Goal: Task Accomplishment & Management: Complete application form

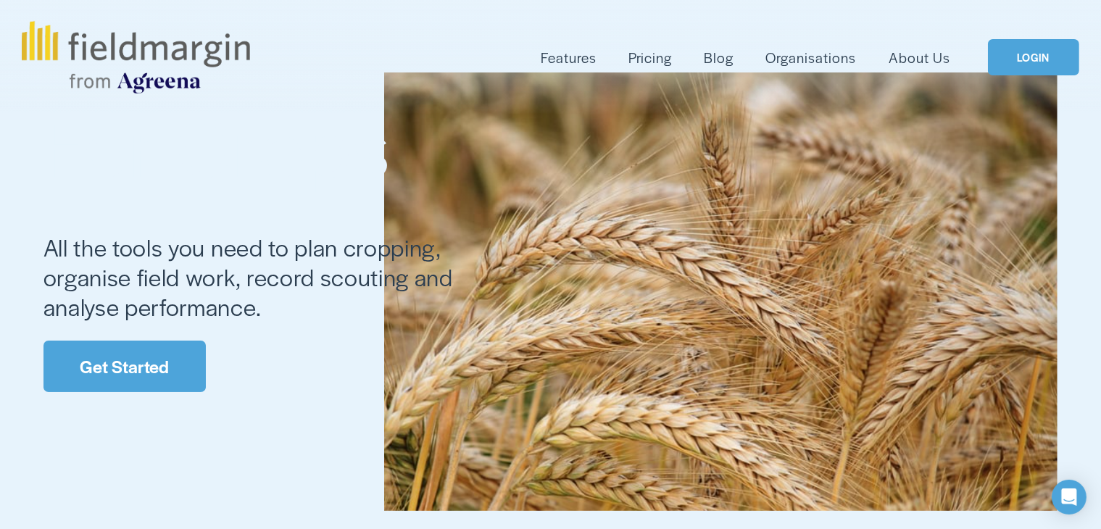
click at [109, 364] on link "Get Started" at bounding box center [124, 366] width 162 height 51
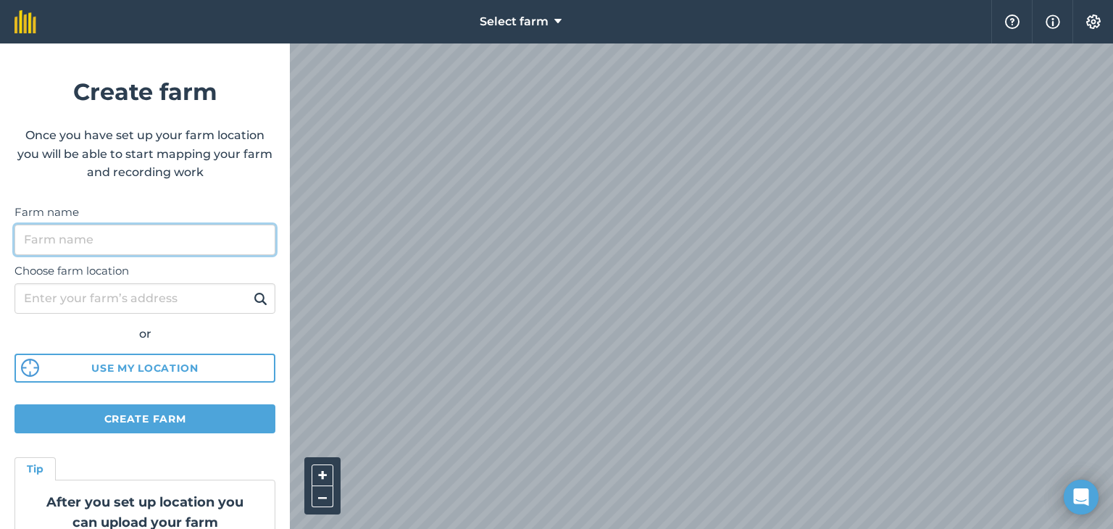
click at [103, 242] on input "Farm name" at bounding box center [144, 240] width 261 height 30
type input "k"
type input "Kwahlaza farm"
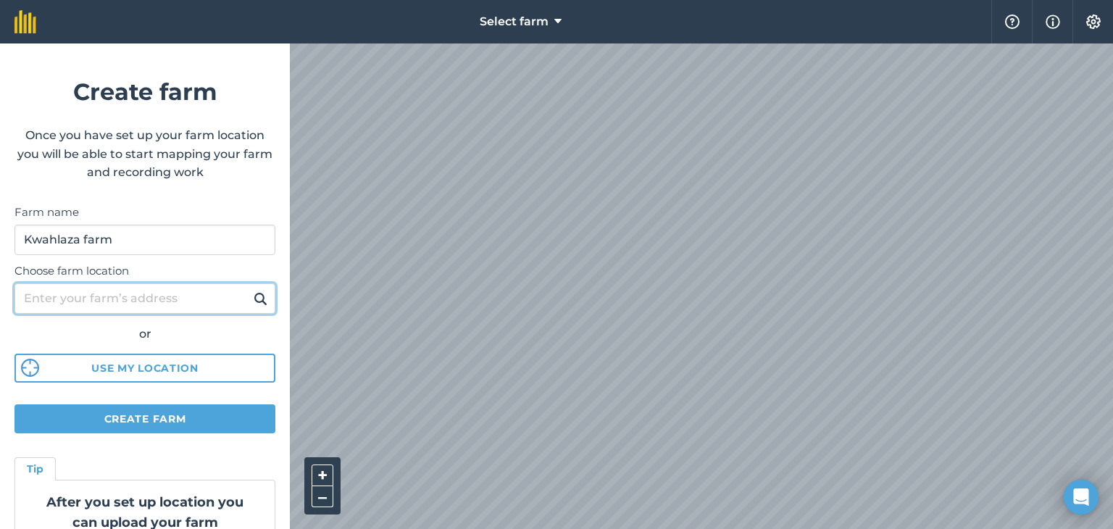
click at [107, 302] on input "Choose farm location" at bounding box center [144, 298] width 261 height 30
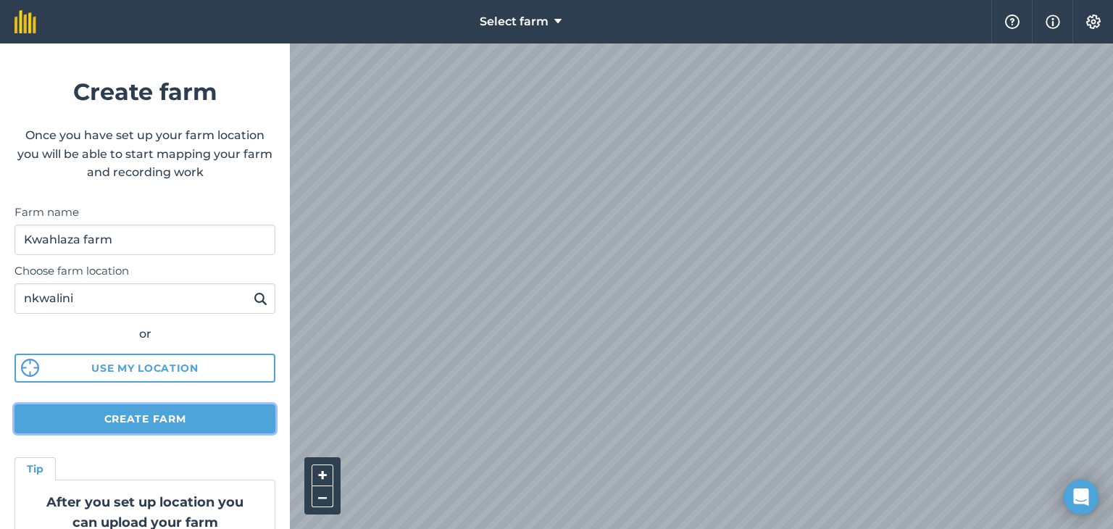
click at [145, 414] on button "Create farm" at bounding box center [144, 418] width 261 height 29
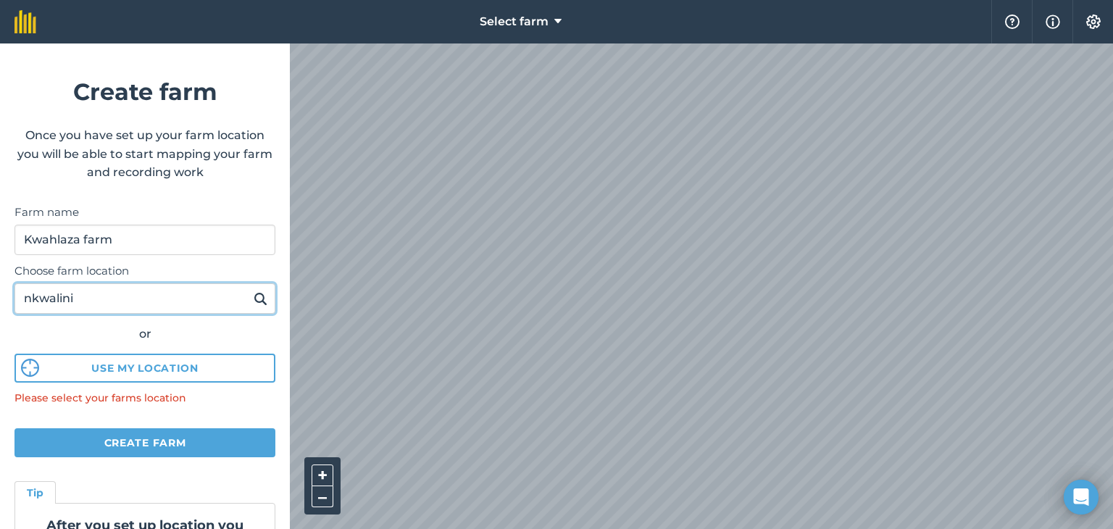
click at [104, 302] on input "nkwalini" at bounding box center [144, 298] width 261 height 30
click at [254, 299] on img at bounding box center [261, 298] width 14 height 17
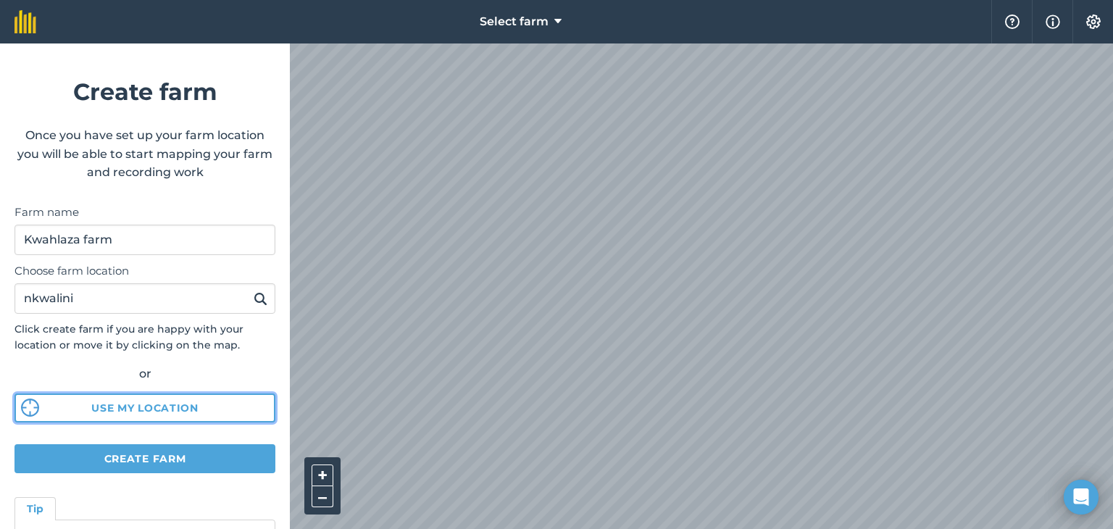
click at [30, 410] on img at bounding box center [30, 408] width 18 height 18
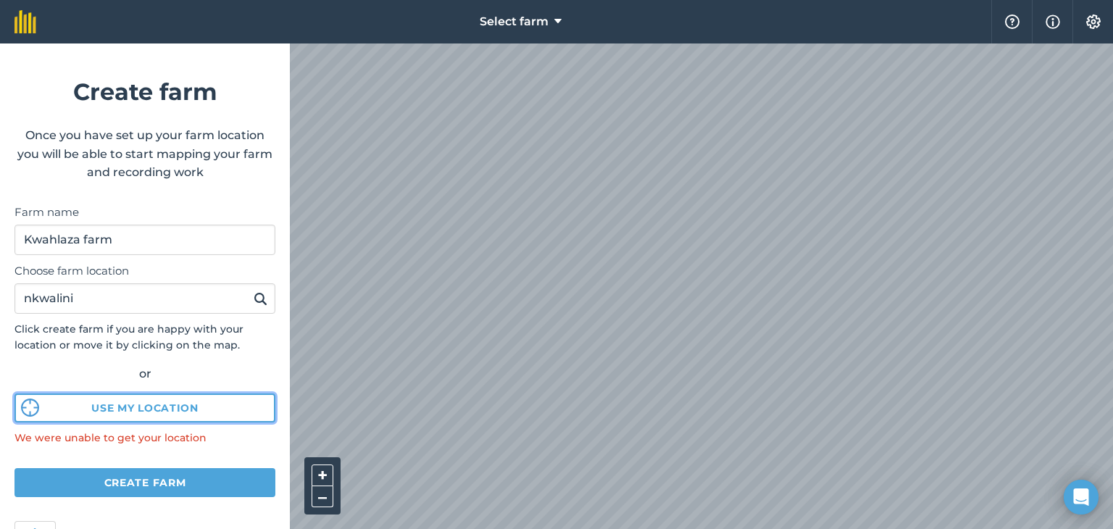
click at [36, 405] on img at bounding box center [30, 408] width 18 height 18
click at [160, 410] on button "Use my location" at bounding box center [144, 408] width 261 height 29
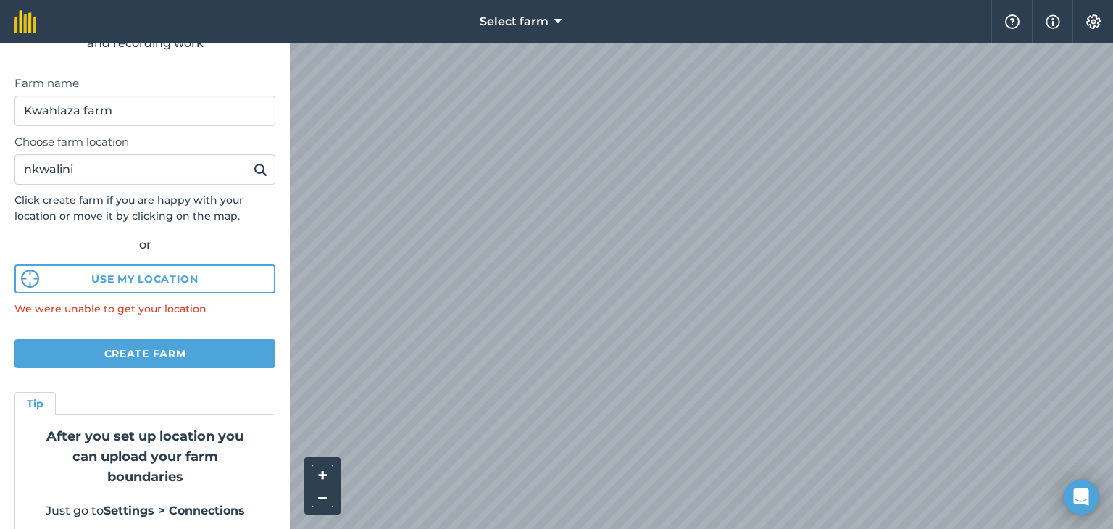
scroll to position [145, 0]
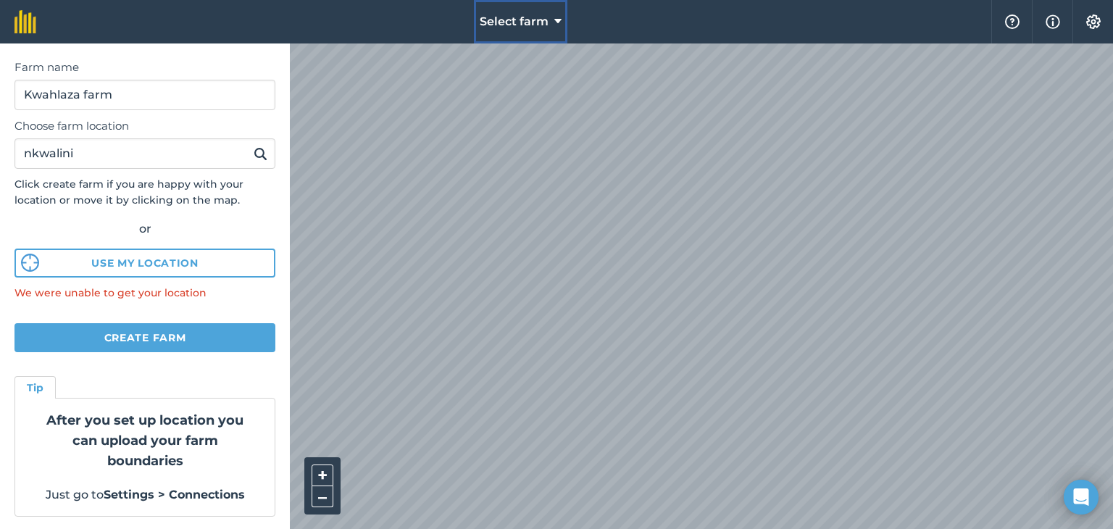
click at [557, 21] on icon at bounding box center [558, 21] width 7 height 17
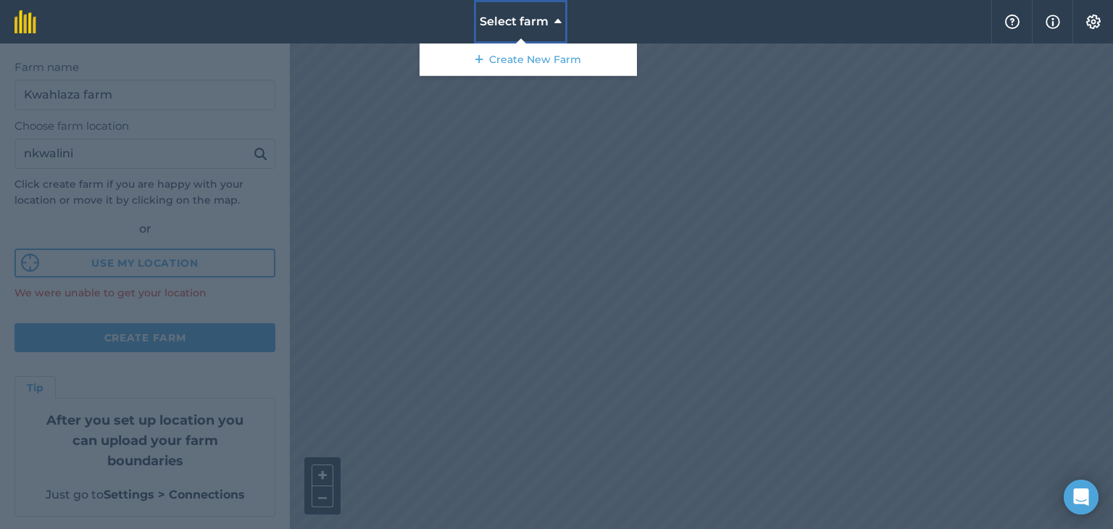
click at [557, 21] on icon at bounding box center [558, 21] width 7 height 17
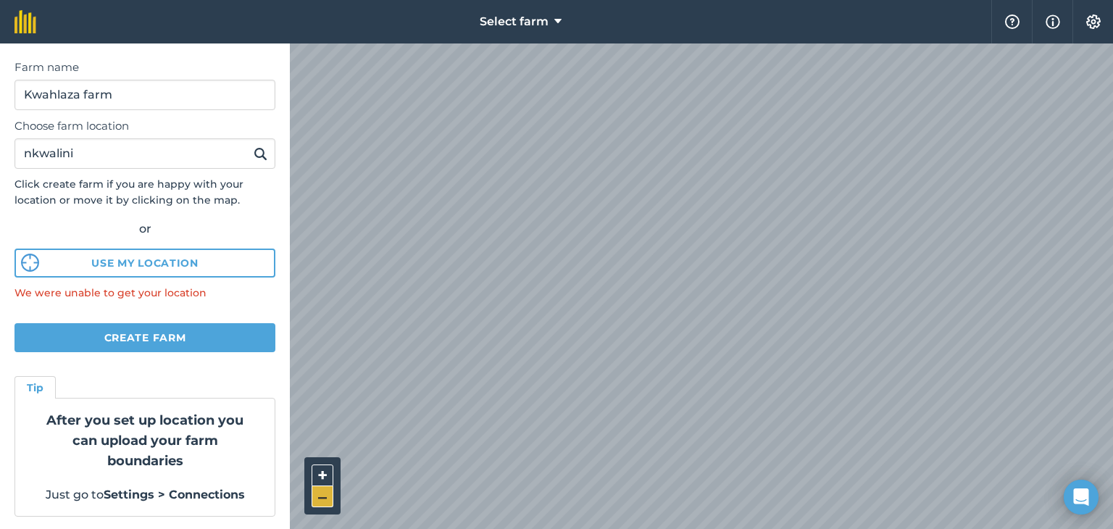
click at [320, 491] on button "–" at bounding box center [323, 496] width 22 height 21
click at [1084, 40] on div "Select farm Help Info Settings Create farm Once you have set up your farm locat…" at bounding box center [556, 21] width 1113 height 43
click at [99, 160] on input "nkwalini" at bounding box center [144, 153] width 261 height 30
type input "n"
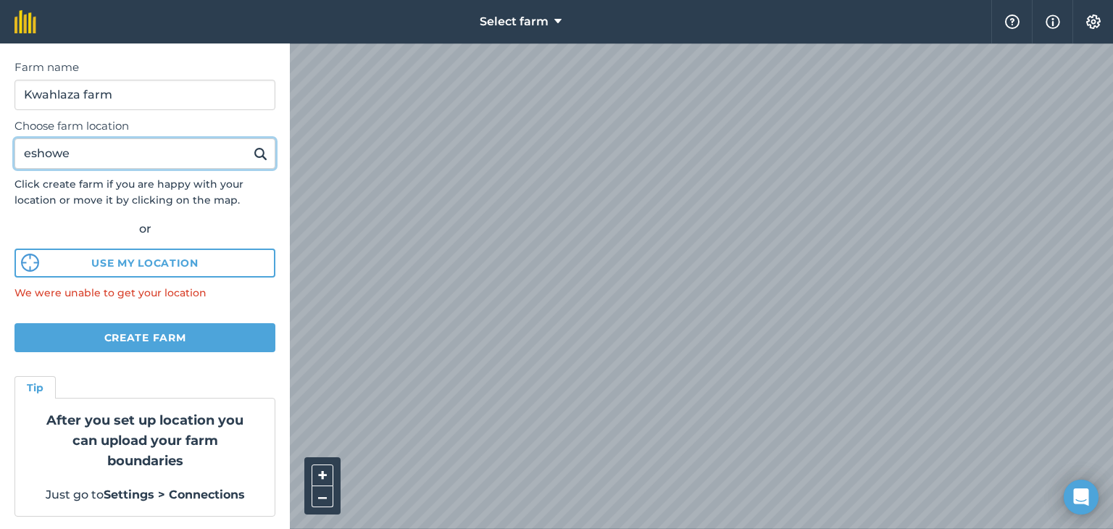
type input "eshowe"
click at [249, 144] on button at bounding box center [260, 153] width 22 height 19
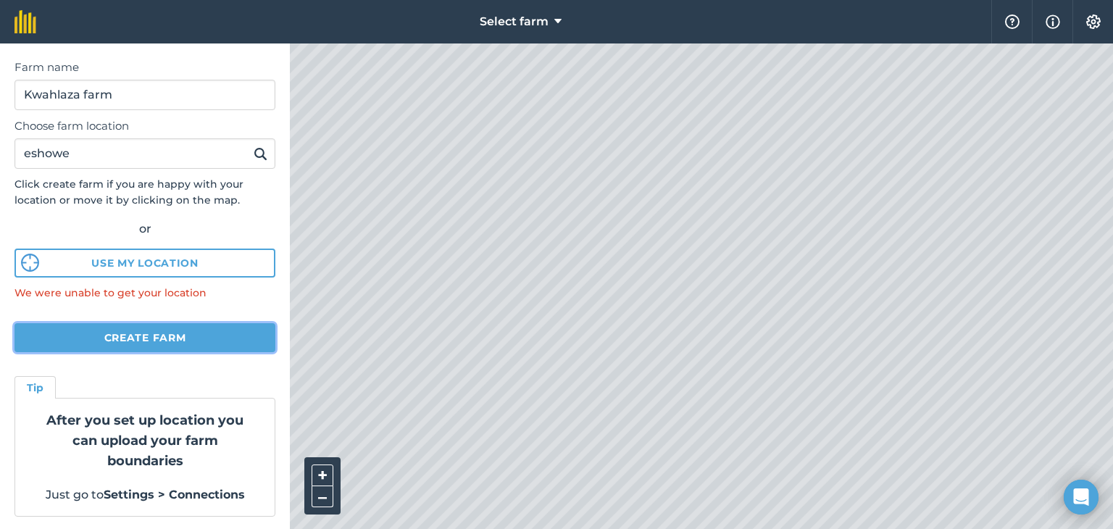
click at [152, 339] on button "Create farm" at bounding box center [144, 337] width 261 height 29
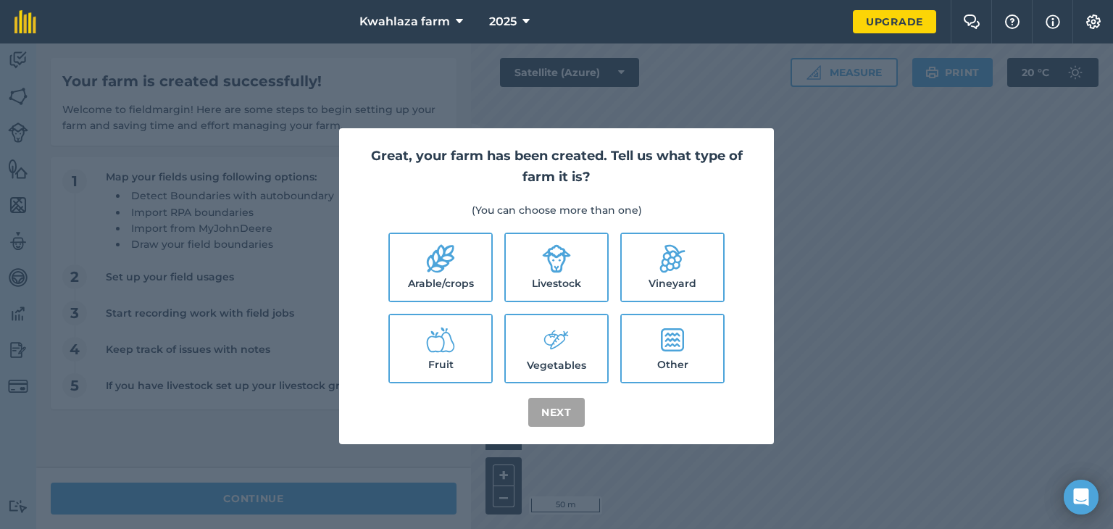
click at [427, 266] on icon at bounding box center [440, 258] width 29 height 29
checkbox input "true"
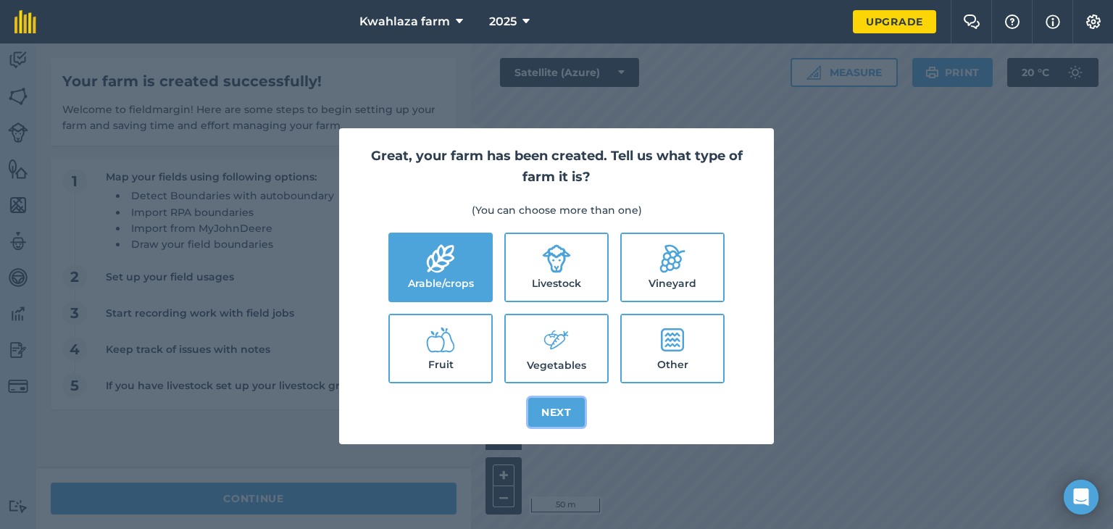
click at [556, 412] on button "Next" at bounding box center [556, 412] width 57 height 29
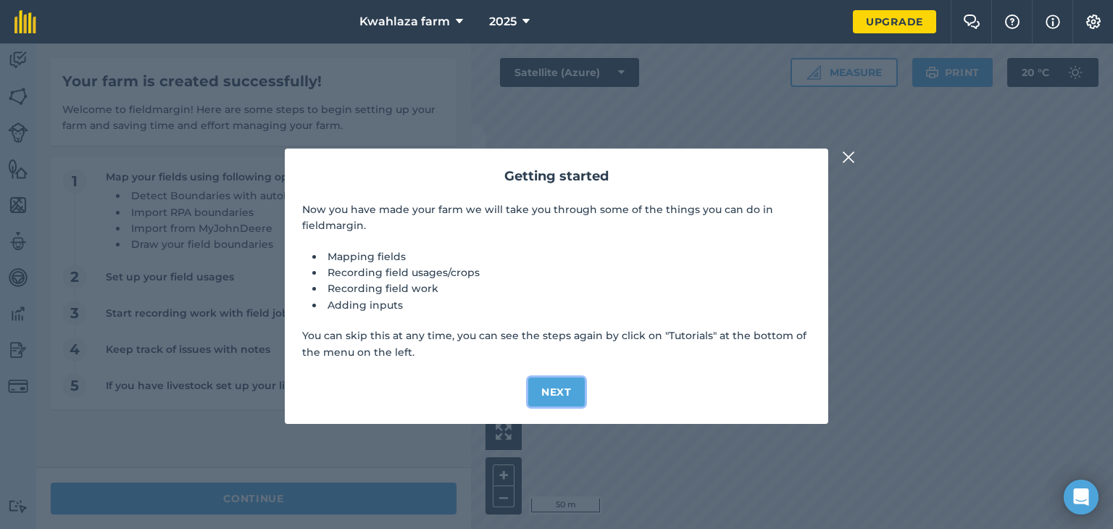
click at [549, 391] on button "Next" at bounding box center [556, 392] width 57 height 29
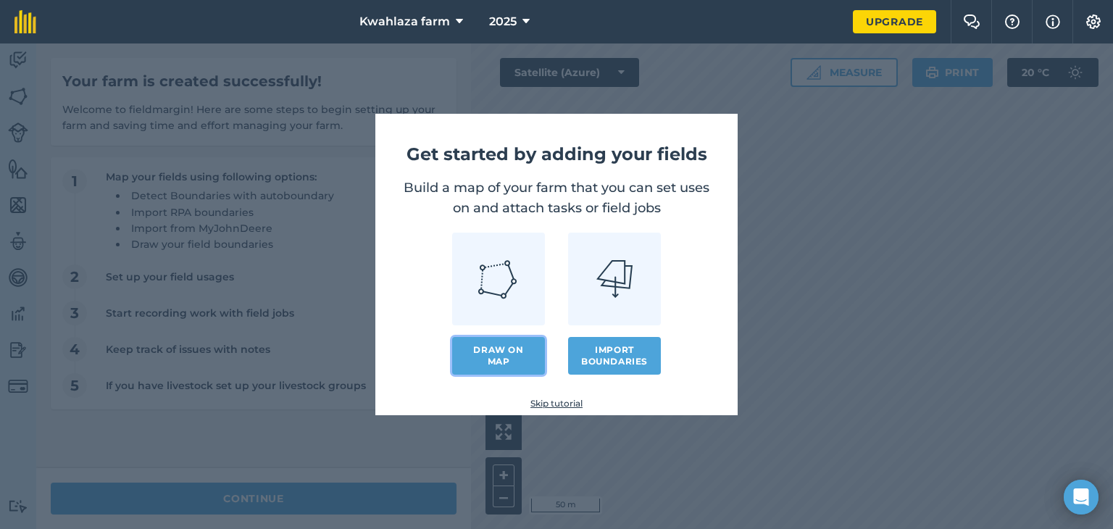
click at [507, 354] on link "Draw on map" at bounding box center [498, 356] width 93 height 38
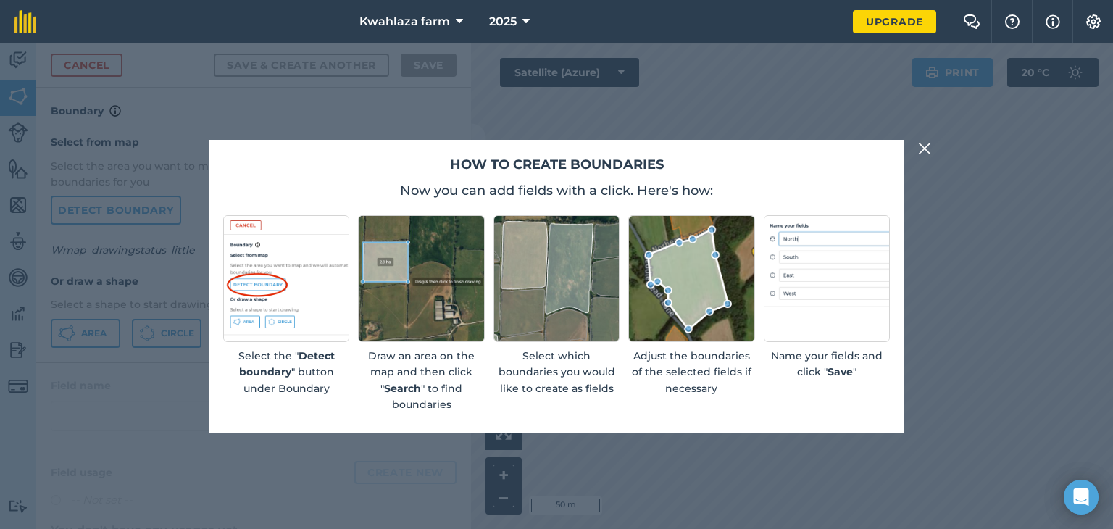
click at [920, 152] on img at bounding box center [924, 148] width 13 height 17
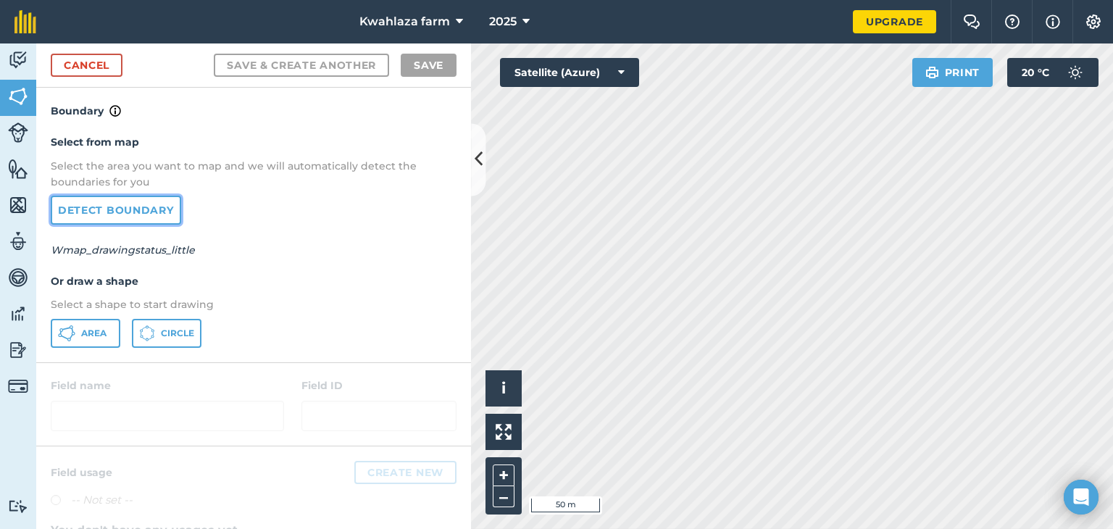
click at [122, 212] on link "Detect boundary" at bounding box center [116, 210] width 130 height 29
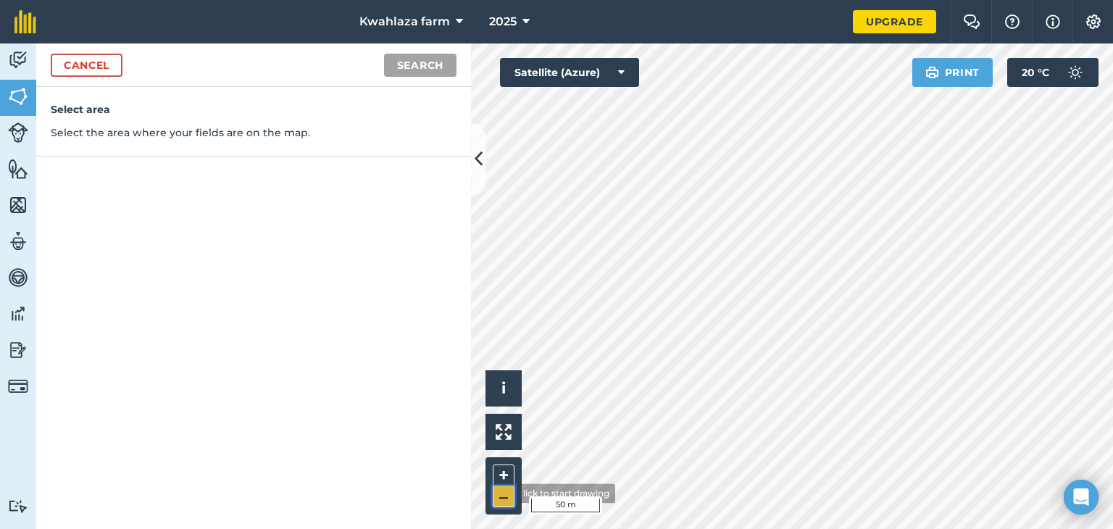
click at [500, 494] on button "–" at bounding box center [504, 496] width 22 height 21
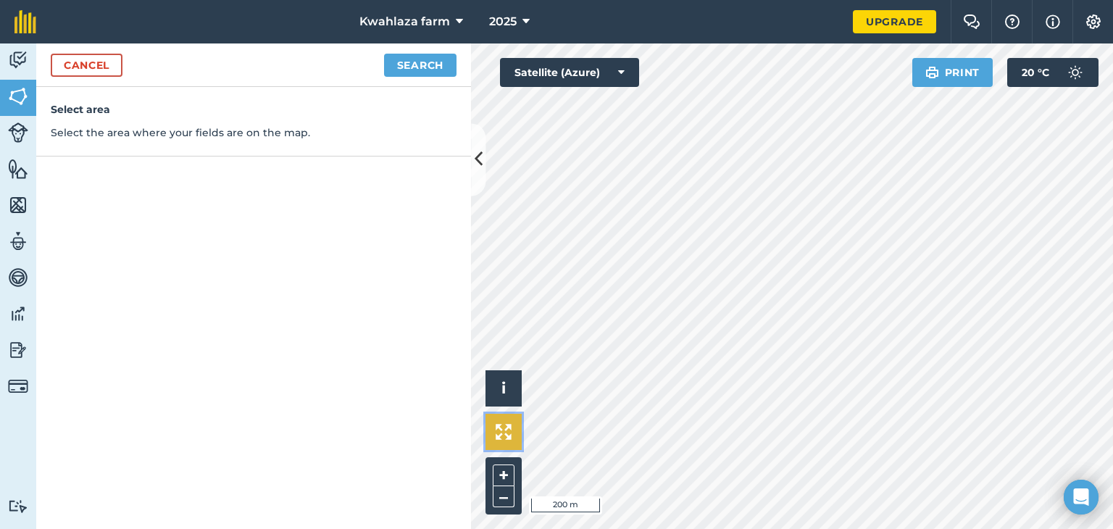
click at [507, 433] on img at bounding box center [504, 432] width 16 height 16
click at [94, 67] on link "Cancel" at bounding box center [87, 65] width 72 height 23
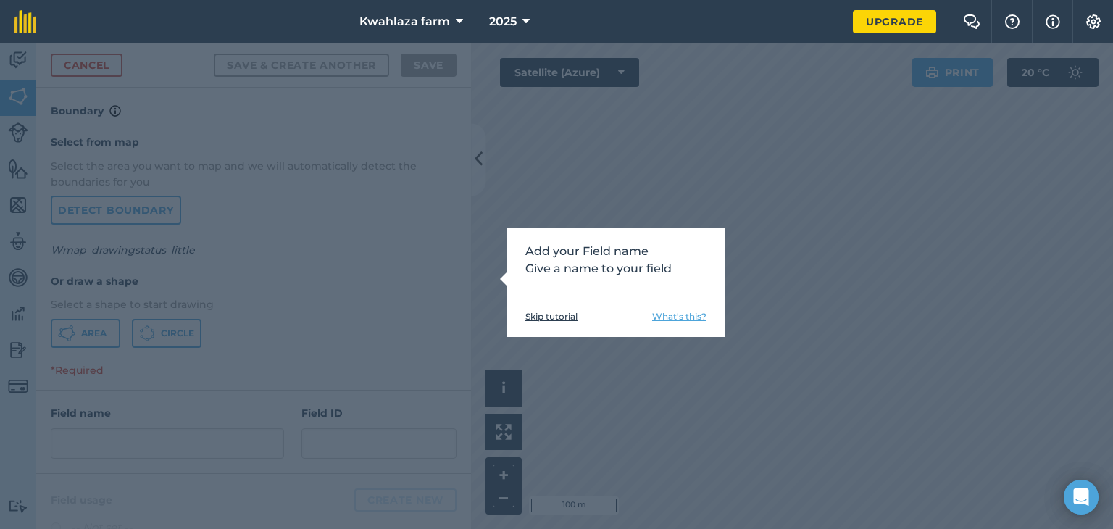
click at [794, 272] on div "Add your Field name Give a name to your field Skip tutorial What's this?" at bounding box center [556, 286] width 1113 height 486
click at [736, 162] on div "Add your Field name Give a name to your field Skip tutorial What's this?" at bounding box center [556, 286] width 1113 height 486
click at [543, 317] on link "Skip tutorial" at bounding box center [552, 317] width 52 height 12
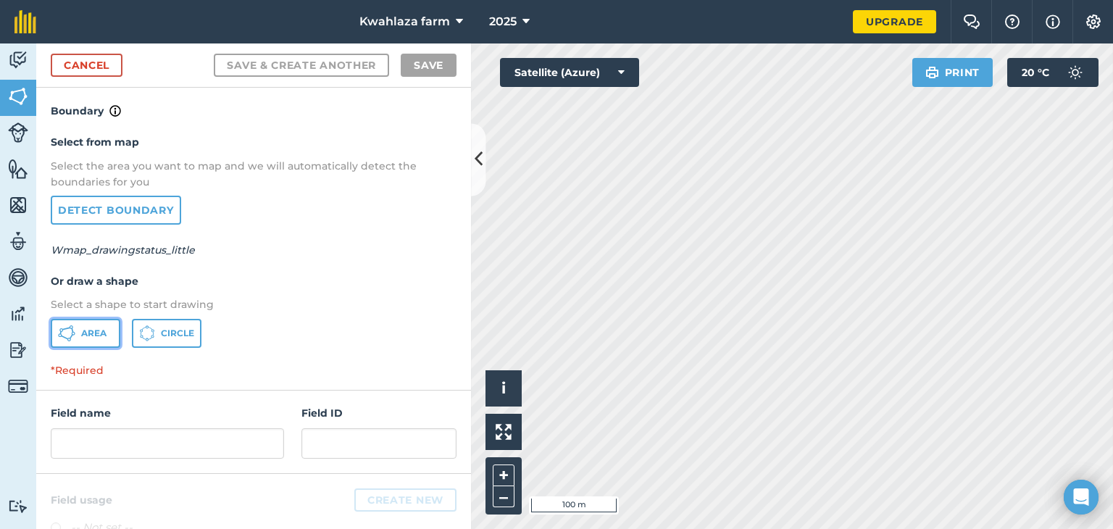
click at [81, 334] on span "Area" at bounding box center [93, 334] width 25 height 12
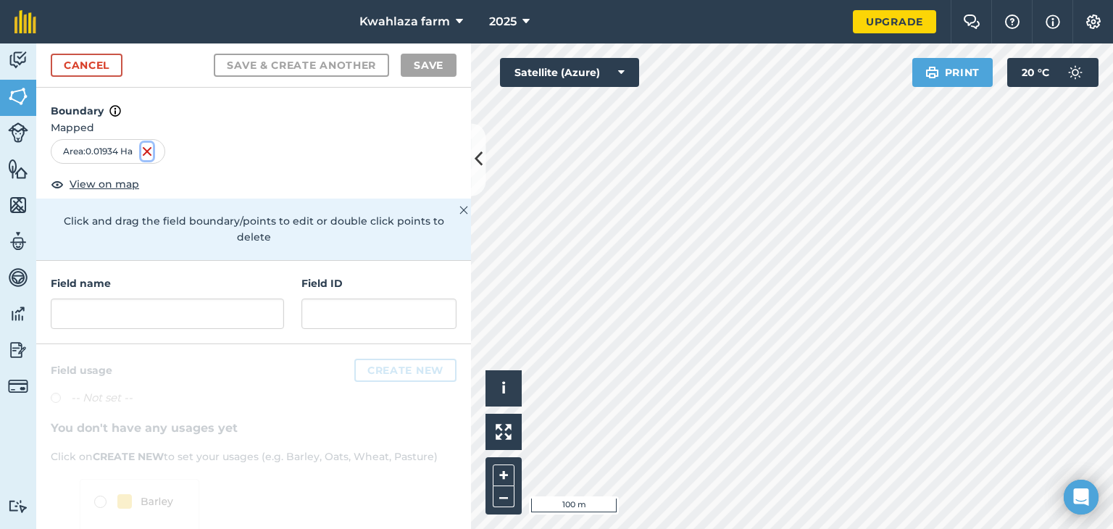
click at [150, 146] on img at bounding box center [147, 151] width 12 height 17
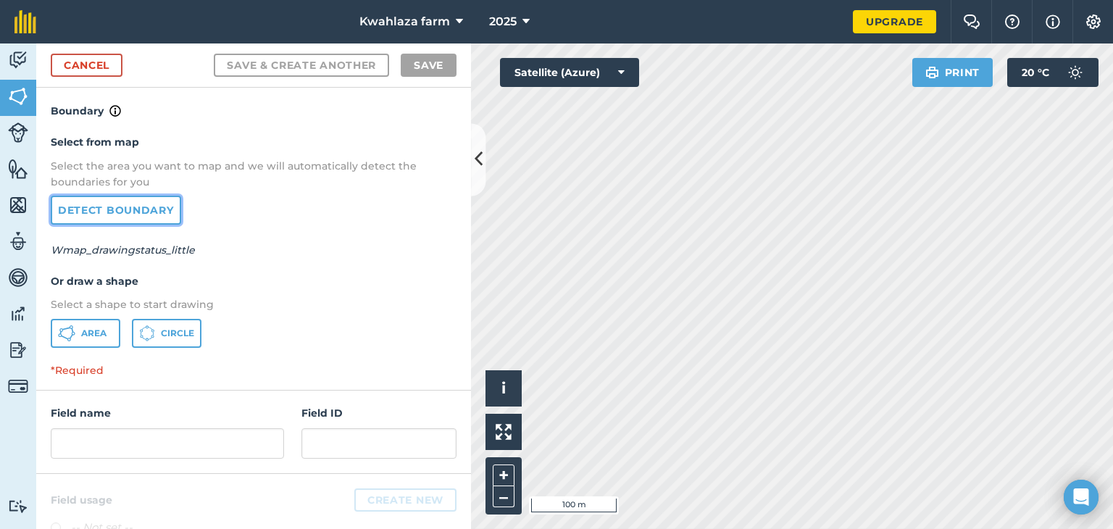
click at [130, 204] on link "Detect boundary" at bounding box center [116, 210] width 130 height 29
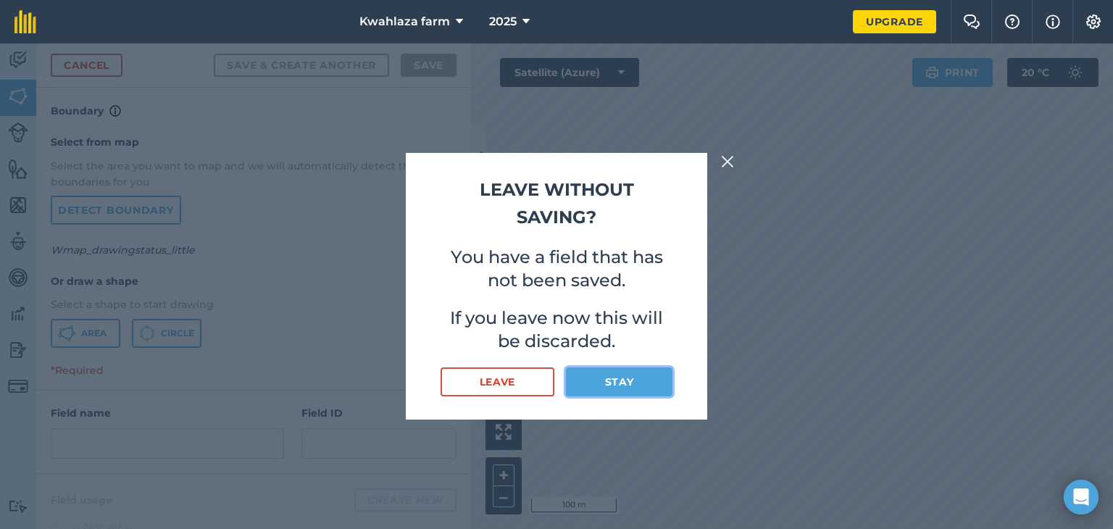
click at [613, 385] on button "Stay" at bounding box center [619, 382] width 107 height 29
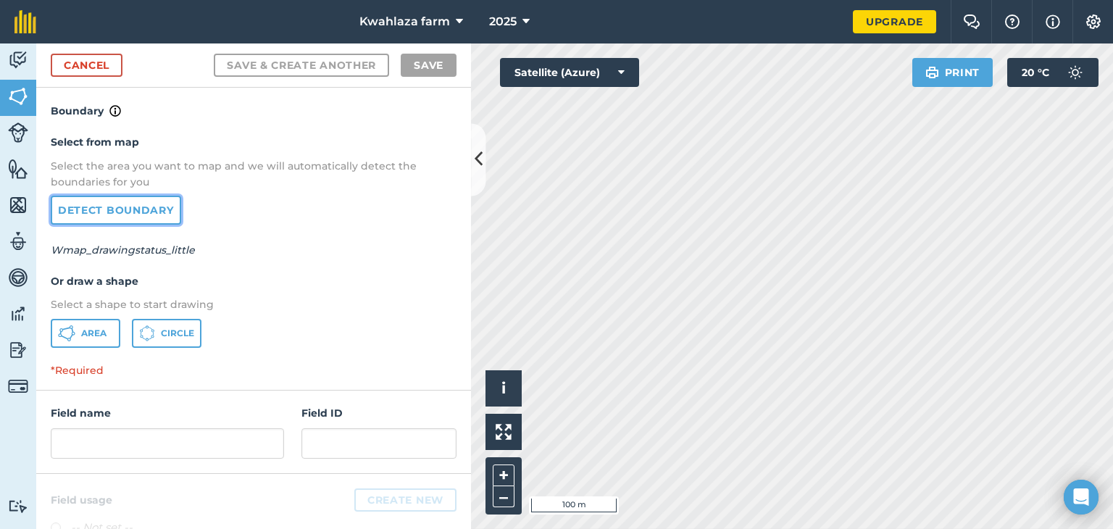
click at [121, 208] on link "Detect boundary" at bounding box center [116, 210] width 130 height 29
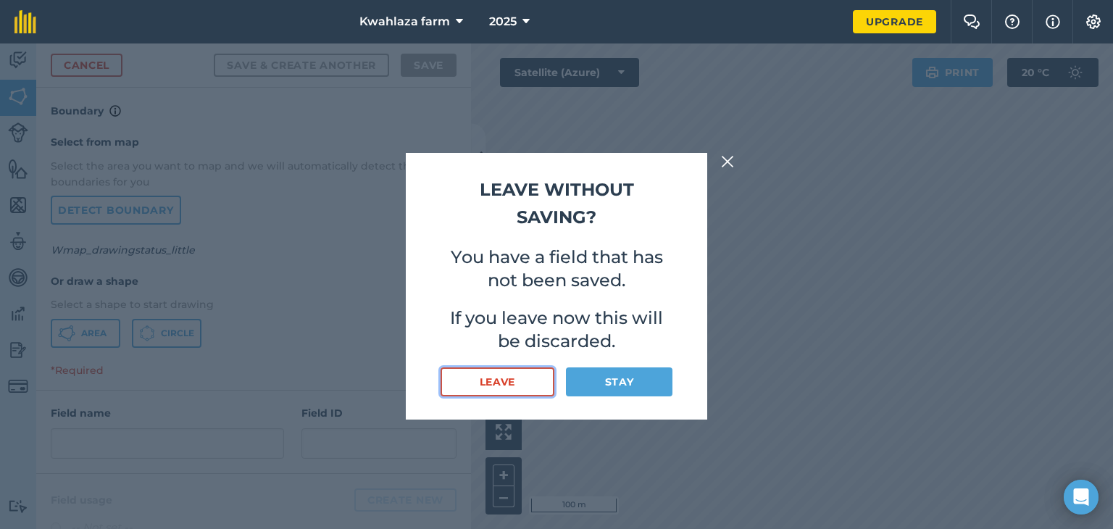
click at [491, 378] on button "Leave" at bounding box center [498, 382] width 114 height 29
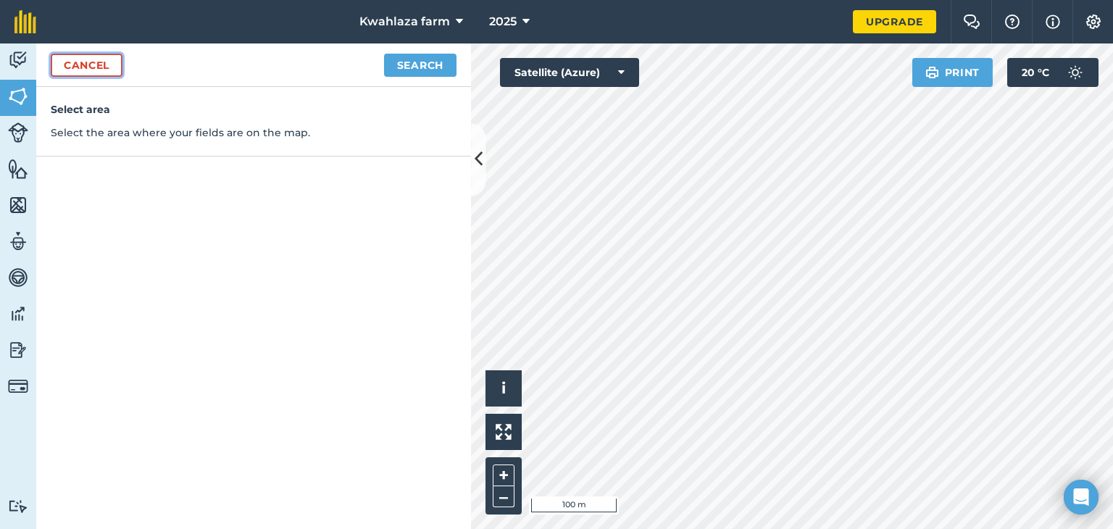
click at [86, 66] on link "Cancel" at bounding box center [87, 65] width 72 height 23
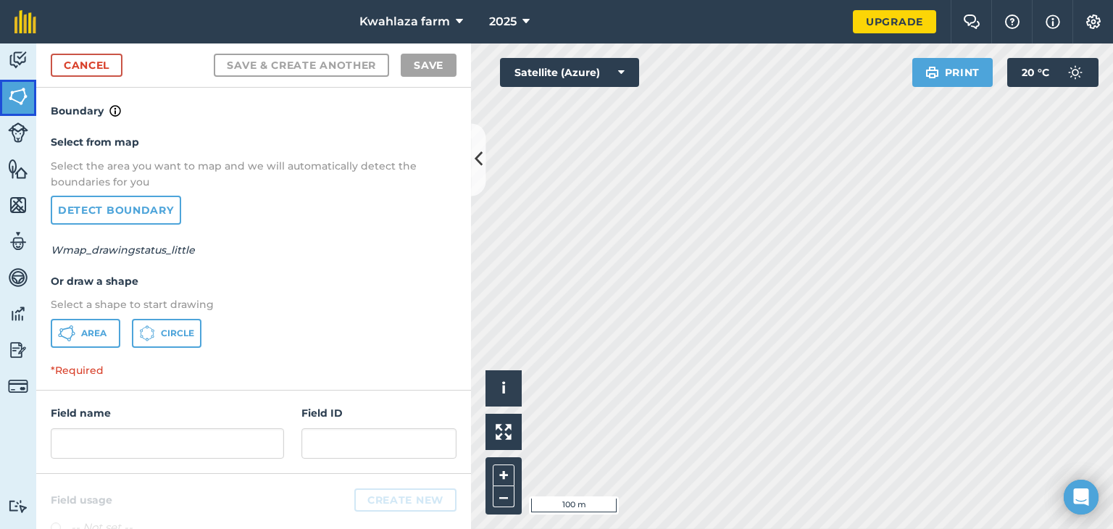
click at [22, 95] on img at bounding box center [18, 97] width 20 height 22
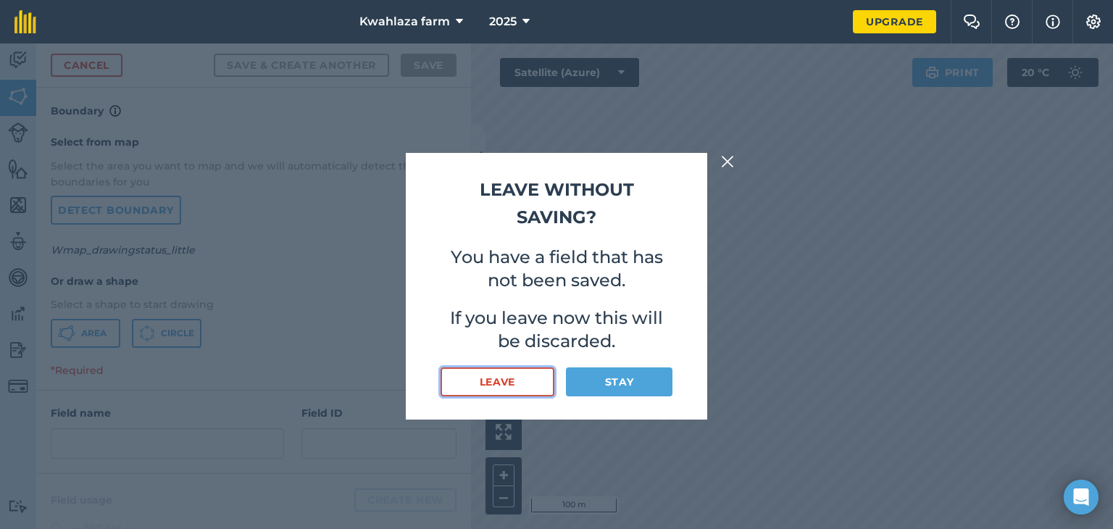
click at [463, 381] on button "Leave" at bounding box center [498, 382] width 114 height 29
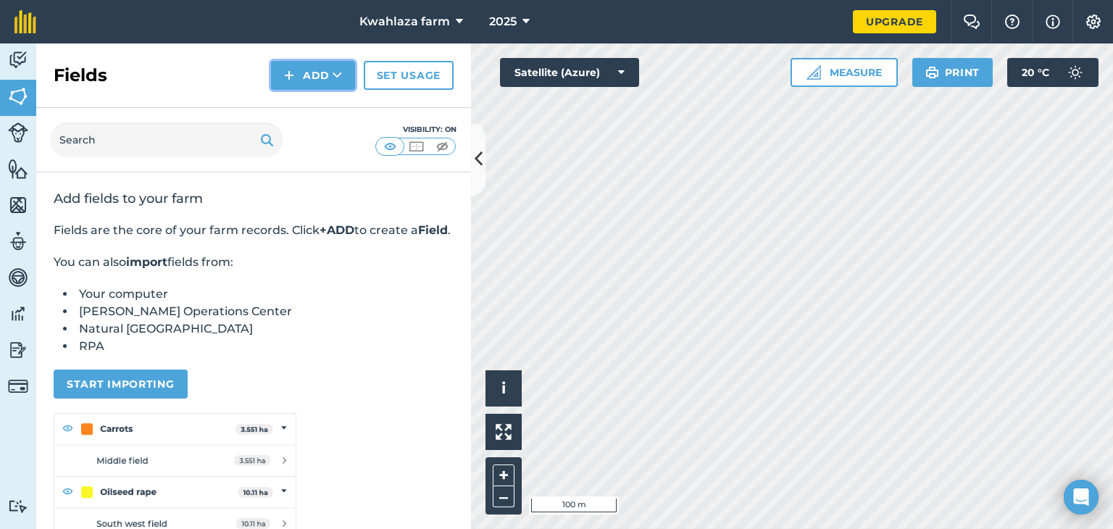
click at [344, 73] on button "Add" at bounding box center [313, 75] width 84 height 29
click at [312, 112] on link "Draw" at bounding box center [313, 108] width 80 height 32
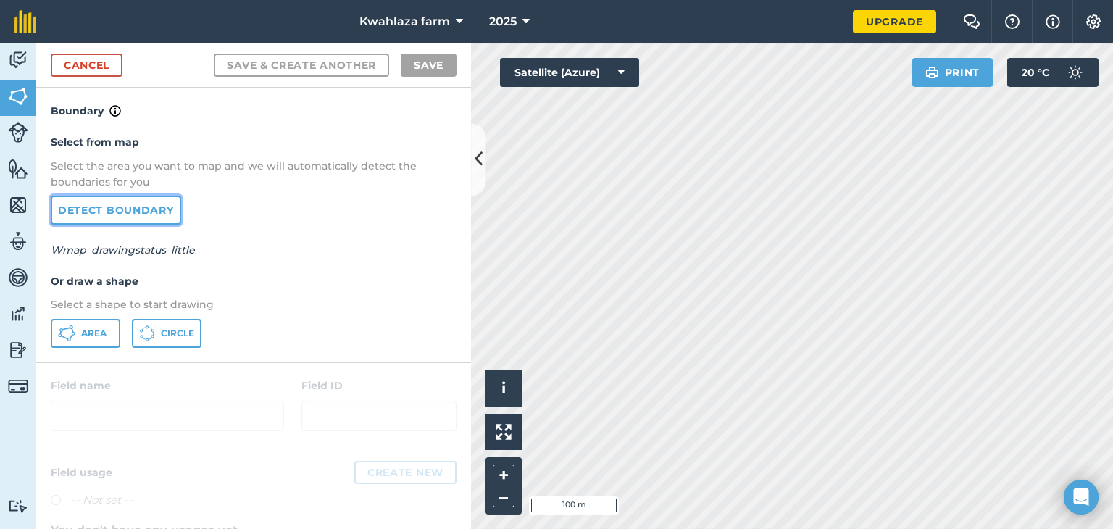
click at [133, 206] on link "Detect boundary" at bounding box center [116, 210] width 130 height 29
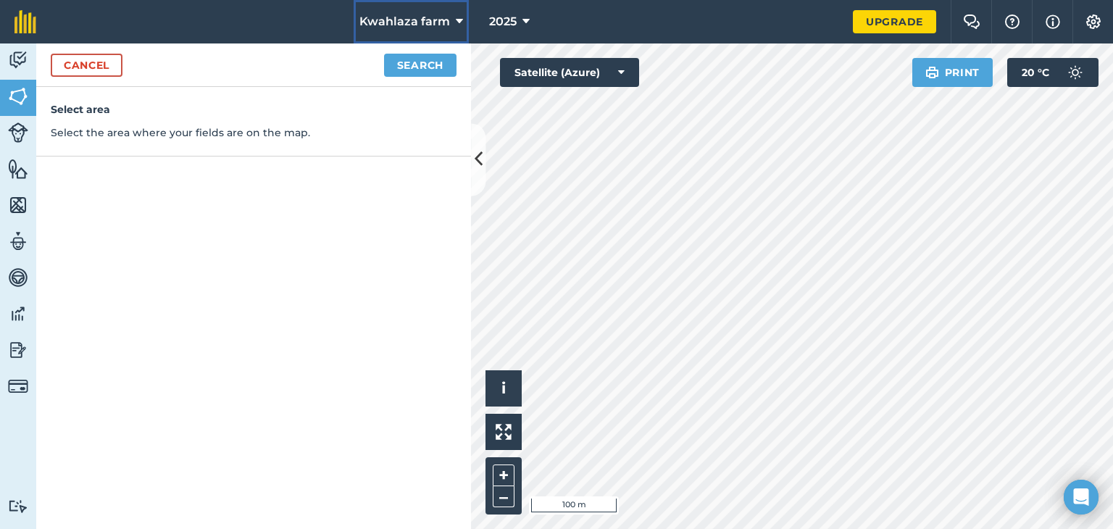
click at [458, 22] on icon at bounding box center [459, 21] width 7 height 17
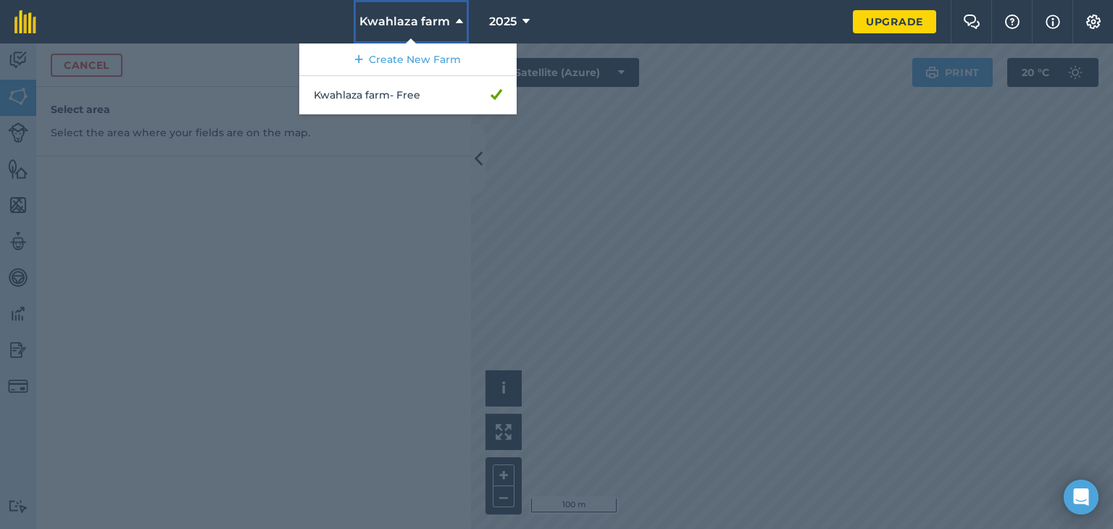
click at [458, 22] on icon at bounding box center [459, 21] width 7 height 17
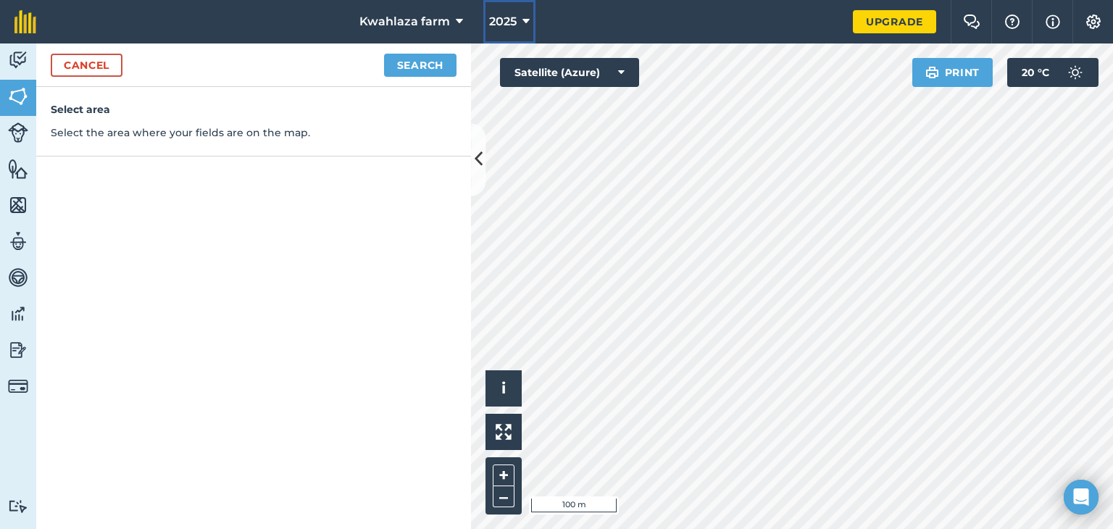
click at [528, 25] on icon at bounding box center [526, 21] width 7 height 17
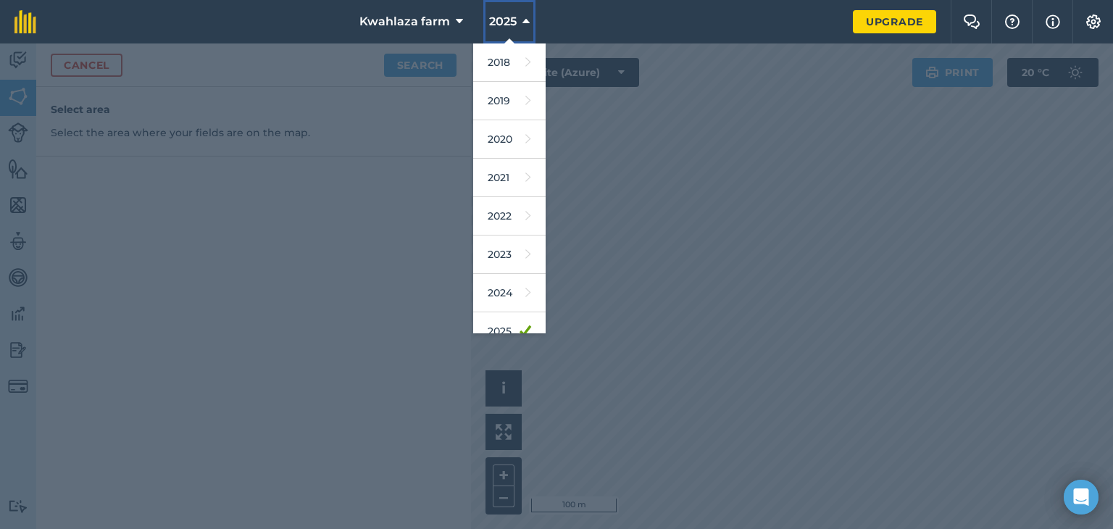
click at [528, 25] on icon at bounding box center [526, 21] width 7 height 17
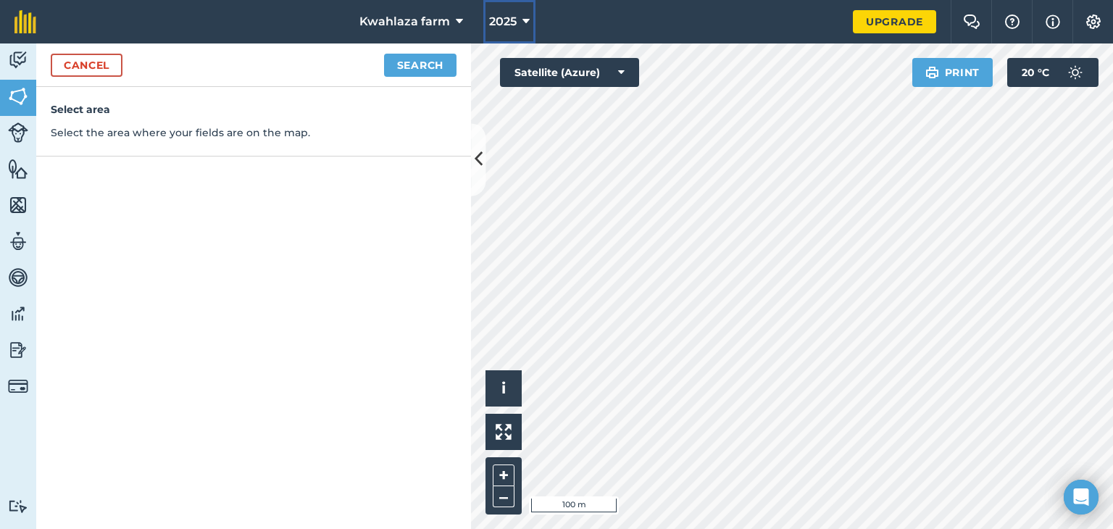
click at [528, 20] on icon at bounding box center [526, 21] width 7 height 17
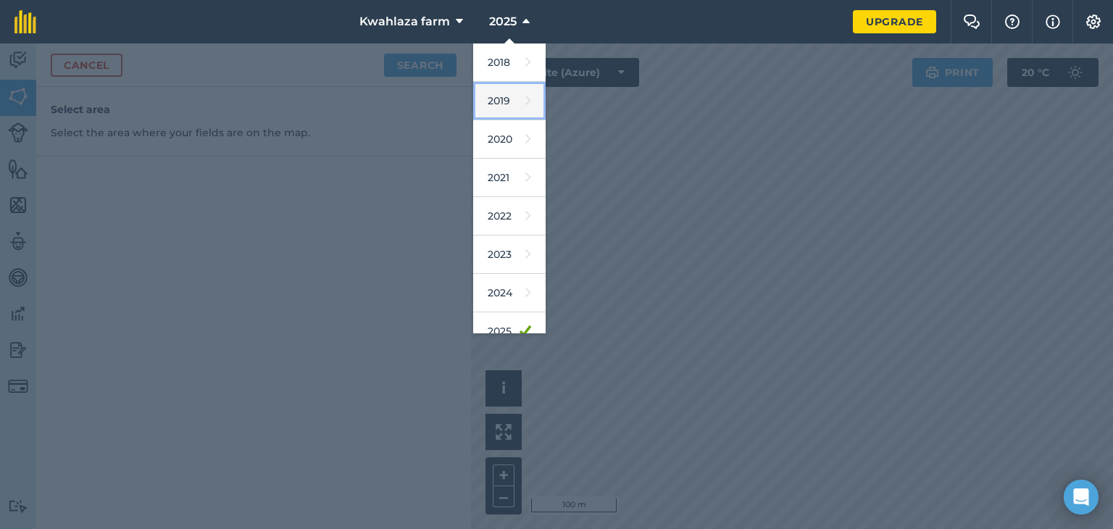
click at [507, 101] on link "2019" at bounding box center [509, 101] width 72 height 38
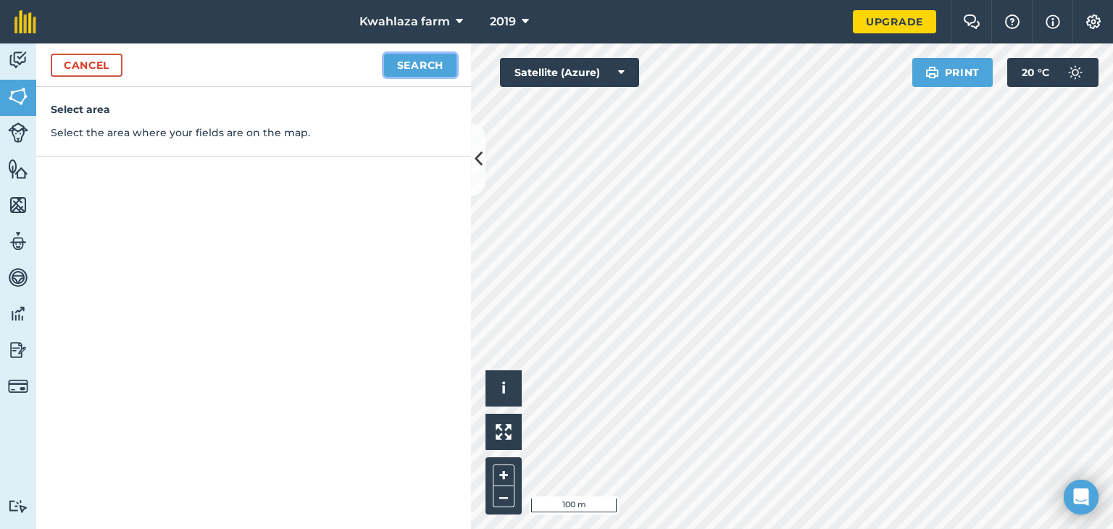
click at [421, 62] on button "Search" at bounding box center [420, 65] width 72 height 23
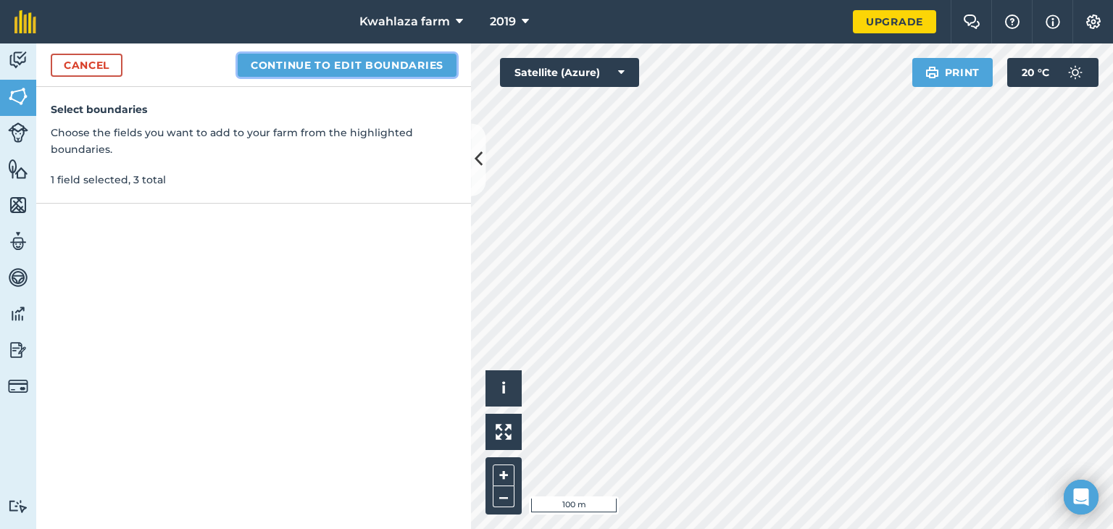
click at [399, 62] on button "Continue to edit boundaries" at bounding box center [347, 65] width 219 height 23
click at [373, 59] on button "Continue to name fields" at bounding box center [363, 65] width 188 height 23
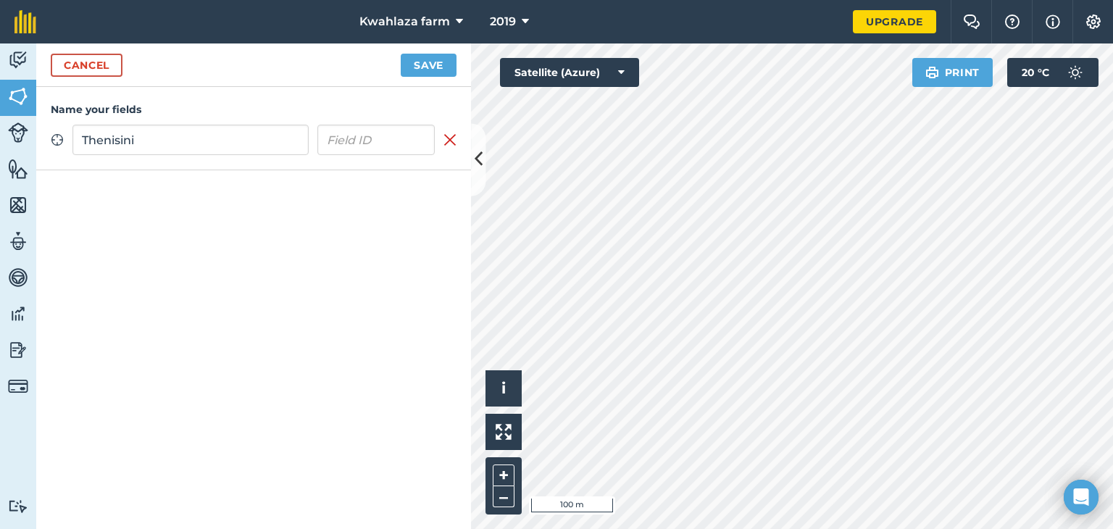
type input "Thenisini"
click at [353, 138] on input "text" at bounding box center [376, 140] width 118 height 30
type input "F"
type input "N"
type input "e"
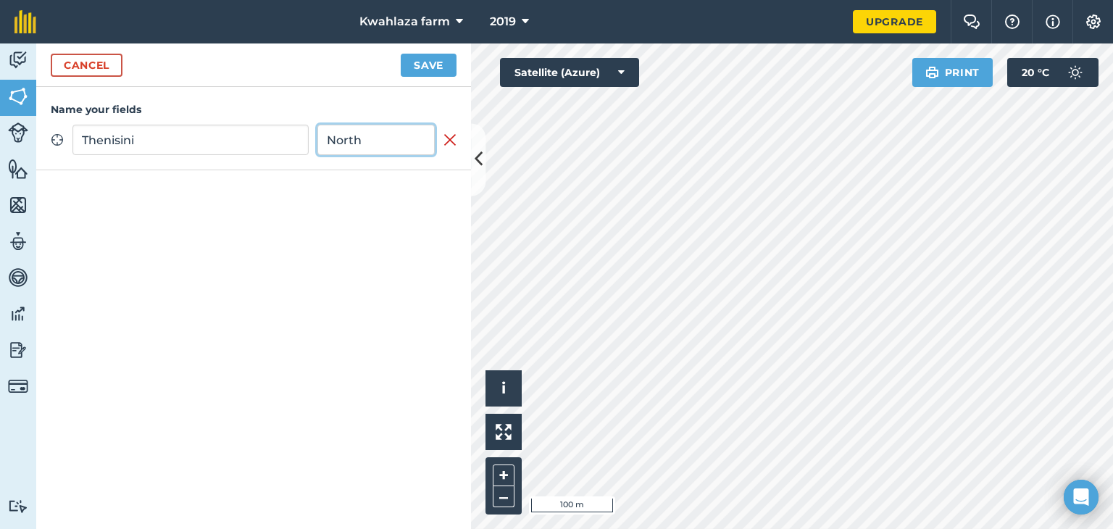
click at [389, 135] on input "North" at bounding box center [376, 140] width 118 height 30
type input "North"
click at [423, 62] on button "Save" at bounding box center [429, 65] width 56 height 23
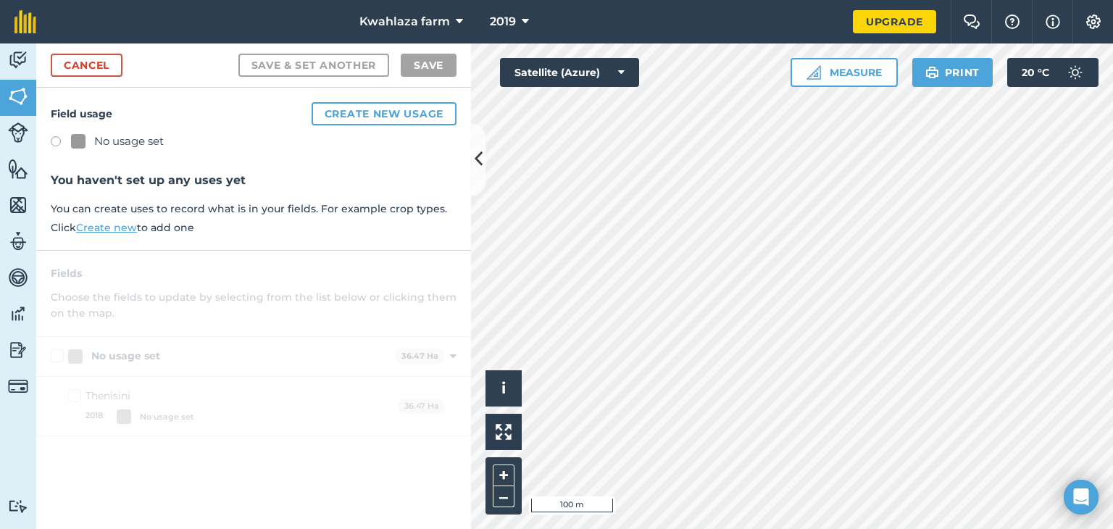
click at [54, 138] on label at bounding box center [61, 143] width 20 height 14
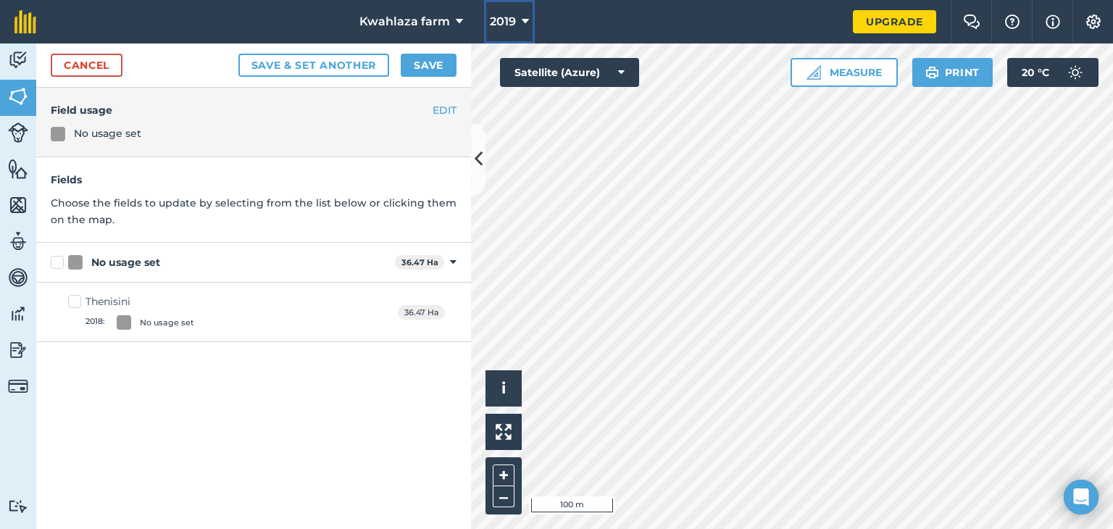
click at [524, 21] on icon at bounding box center [525, 21] width 7 height 17
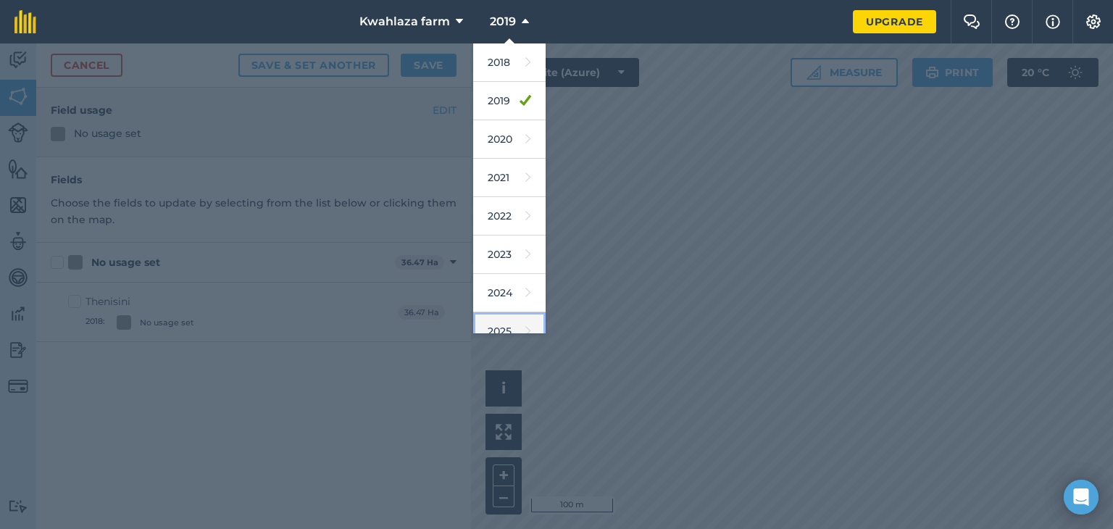
click at [491, 328] on link "2025" at bounding box center [509, 331] width 72 height 38
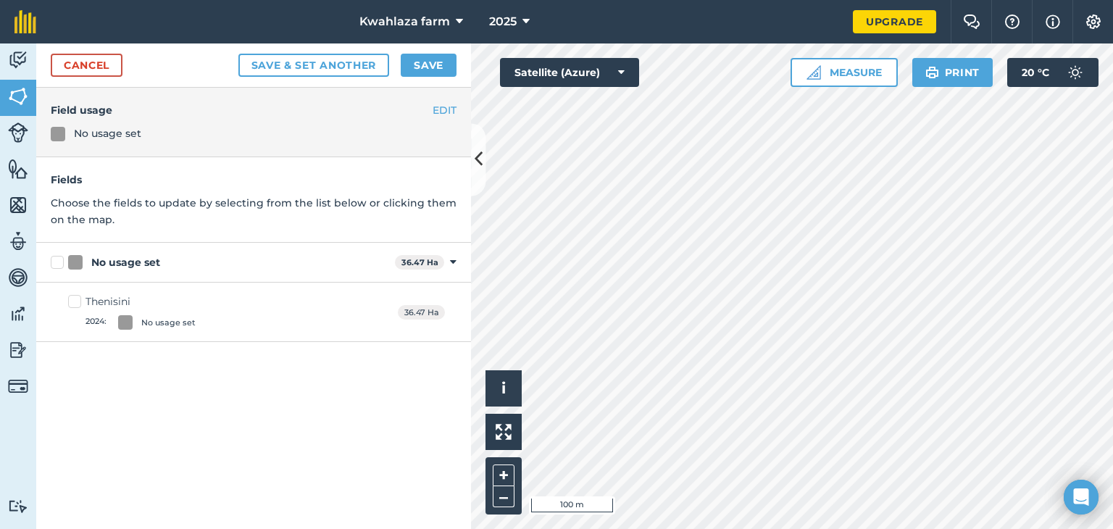
click at [75, 302] on label "Thenisini 2024 : No usage set" at bounding box center [132, 312] width 128 height 36
click at [75, 302] on input "Thenisini 2024 : No usage set" at bounding box center [72, 298] width 9 height 9
checkbox input "true"
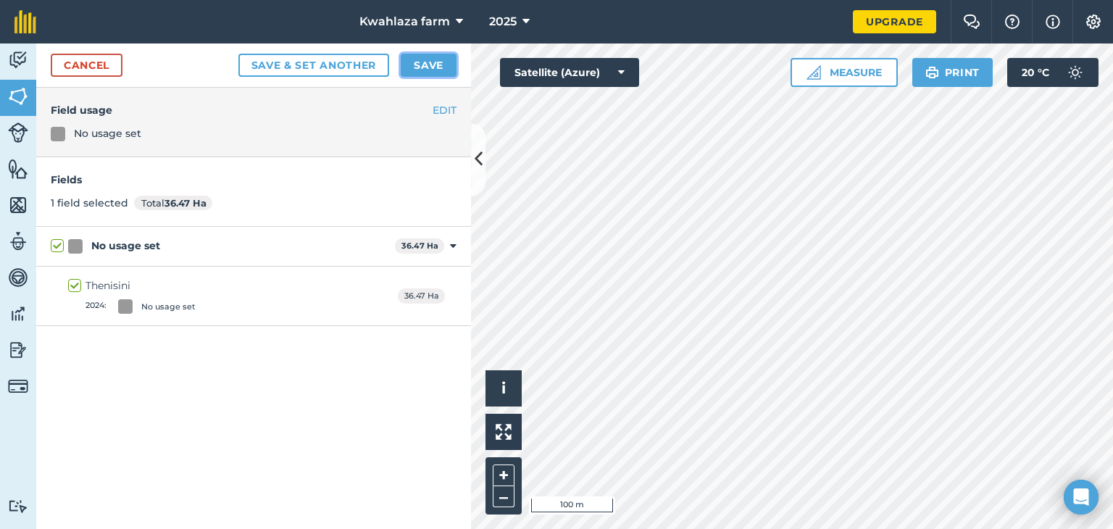
click at [429, 66] on button "Save" at bounding box center [429, 65] width 56 height 23
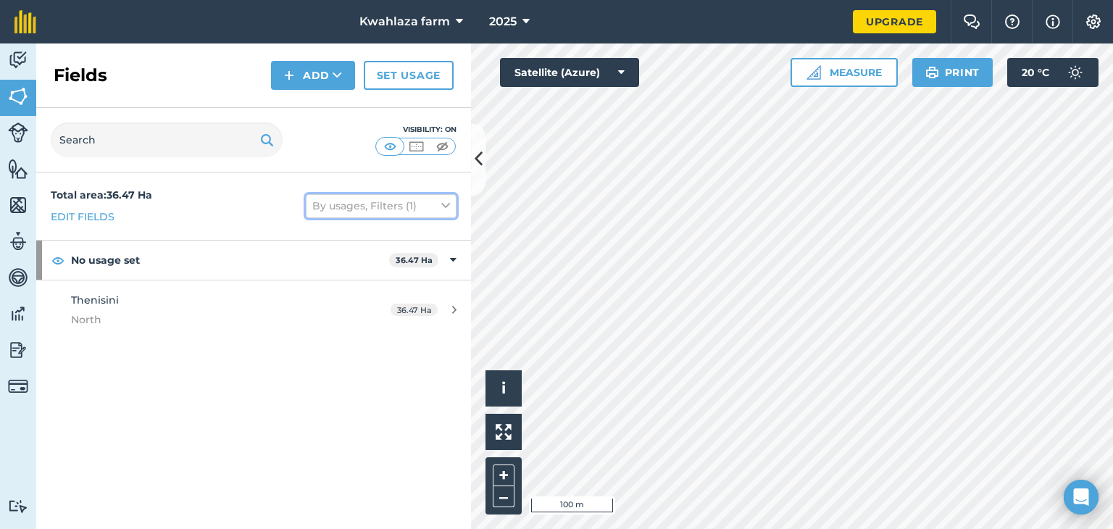
click at [445, 202] on icon at bounding box center [445, 206] width 9 height 16
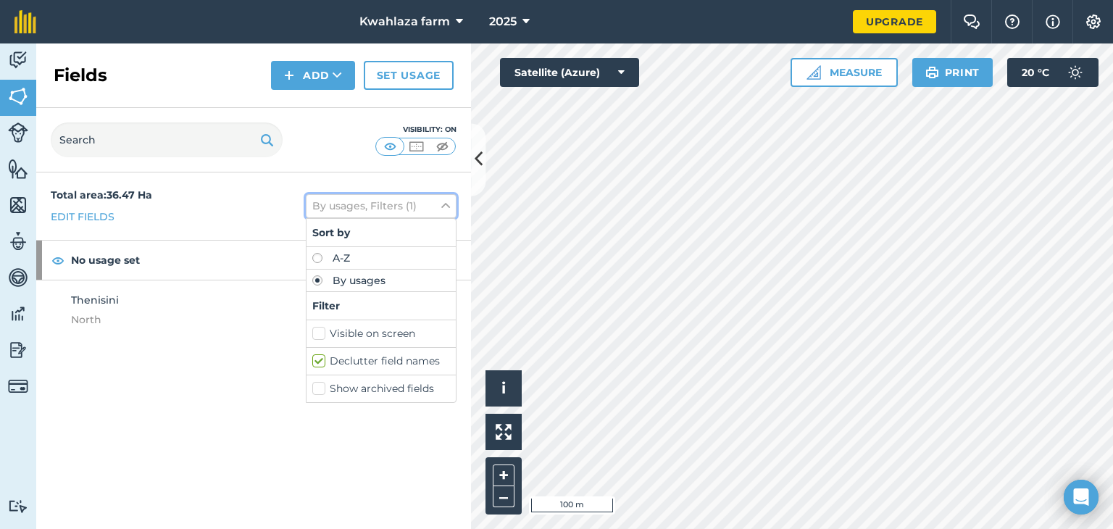
click at [445, 202] on icon at bounding box center [445, 206] width 9 height 16
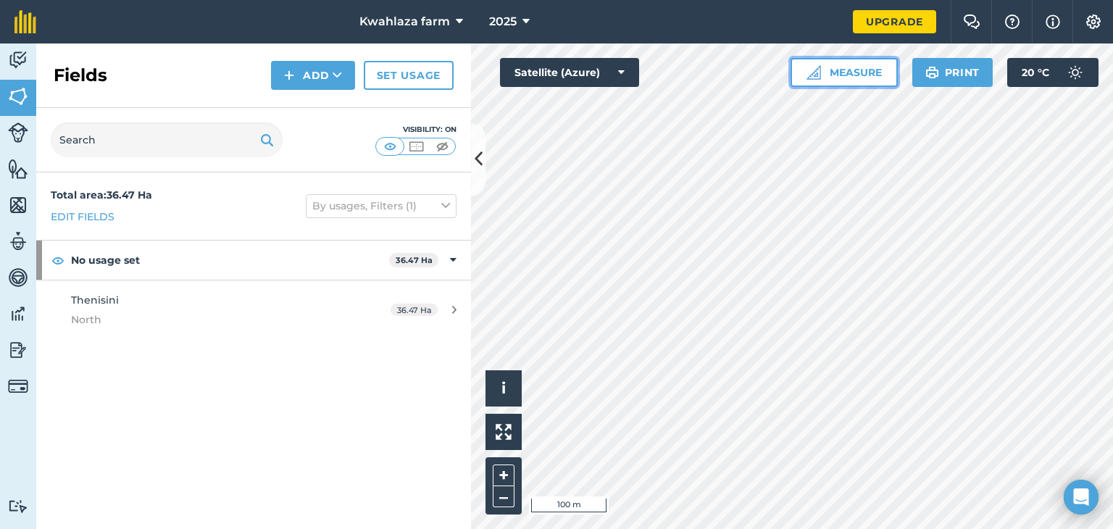
click at [855, 73] on button "Measure" at bounding box center [844, 72] width 107 height 29
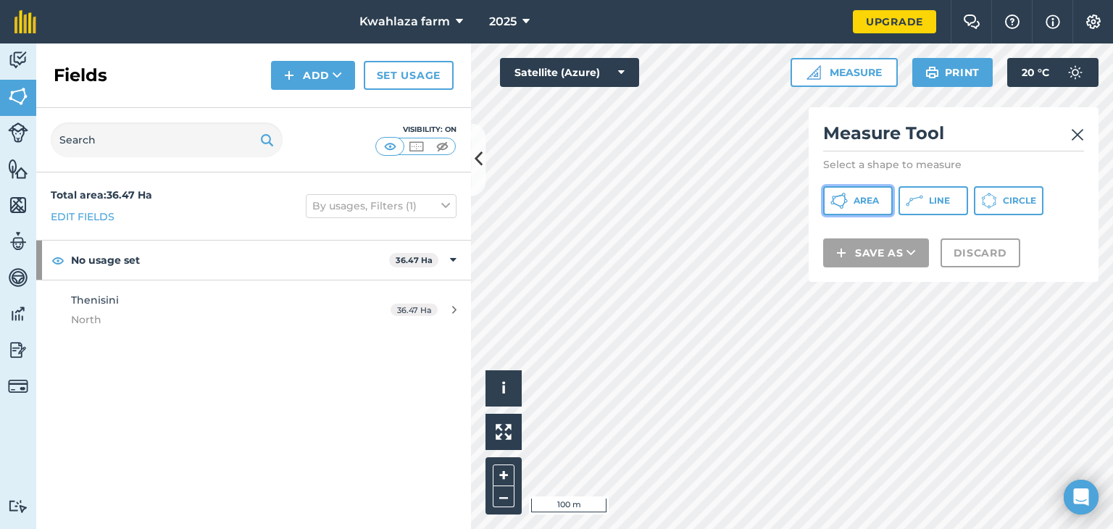
click at [855, 203] on span "Area" at bounding box center [866, 201] width 25 height 12
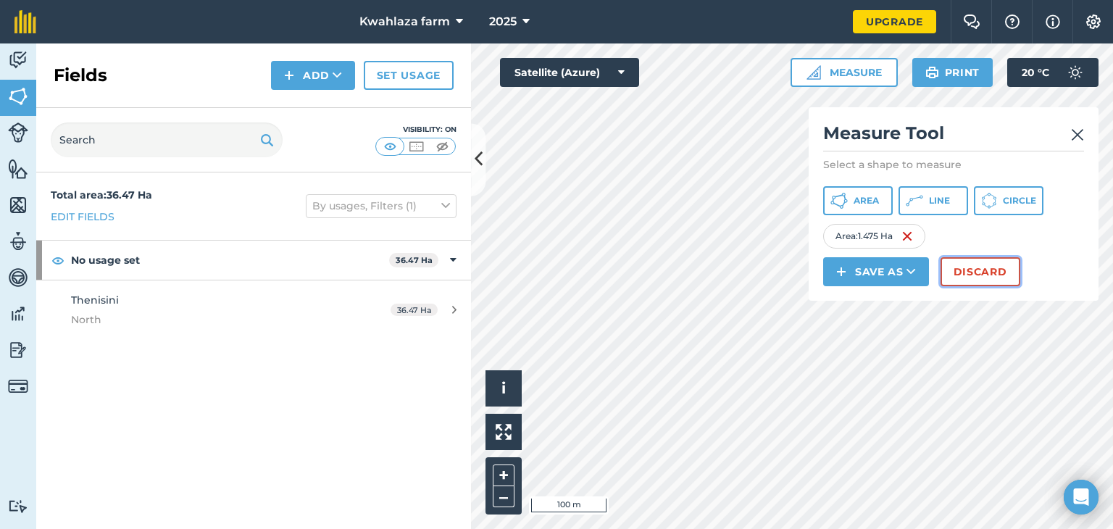
click at [961, 273] on button "Discard" at bounding box center [981, 271] width 80 height 29
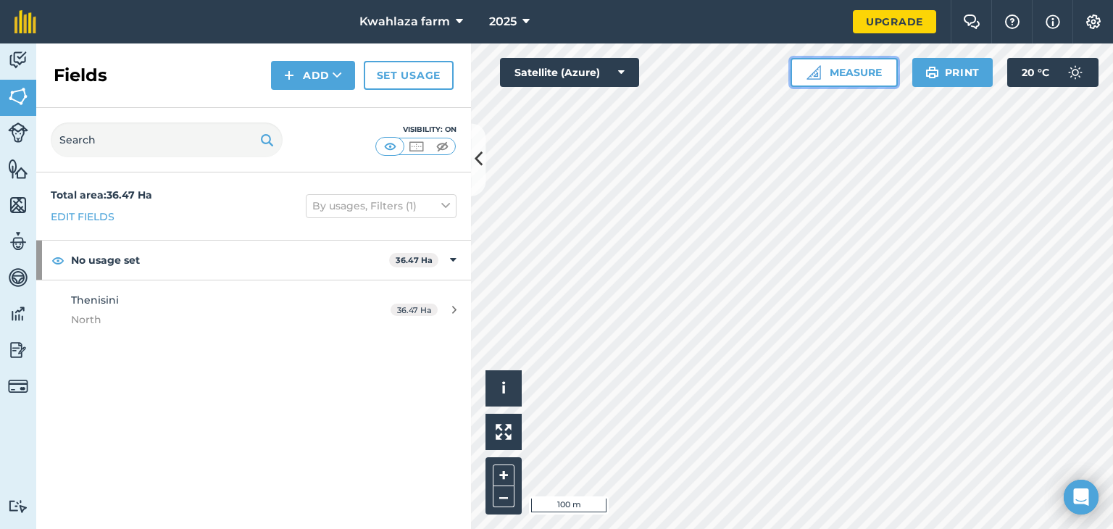
click at [834, 76] on button "Measure" at bounding box center [844, 72] width 107 height 29
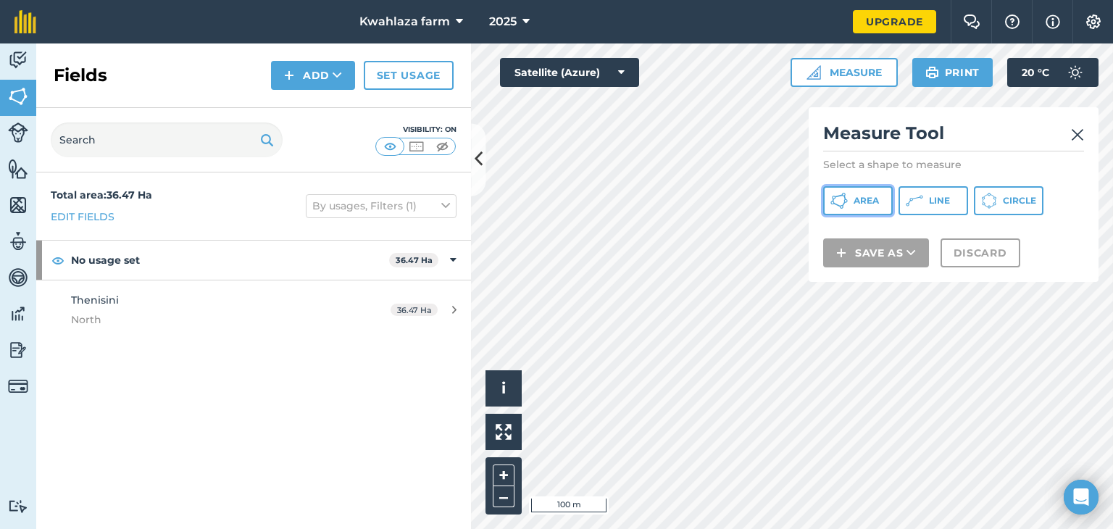
click at [859, 196] on span "Area" at bounding box center [866, 201] width 25 height 12
click at [1074, 134] on img at bounding box center [1077, 134] width 13 height 17
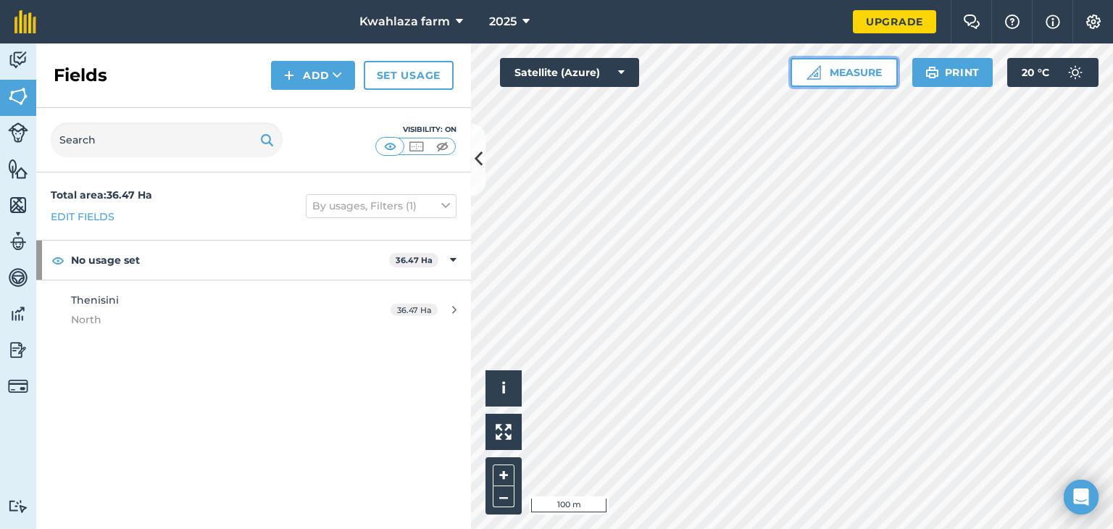
click at [862, 67] on button "Measure" at bounding box center [844, 72] width 107 height 29
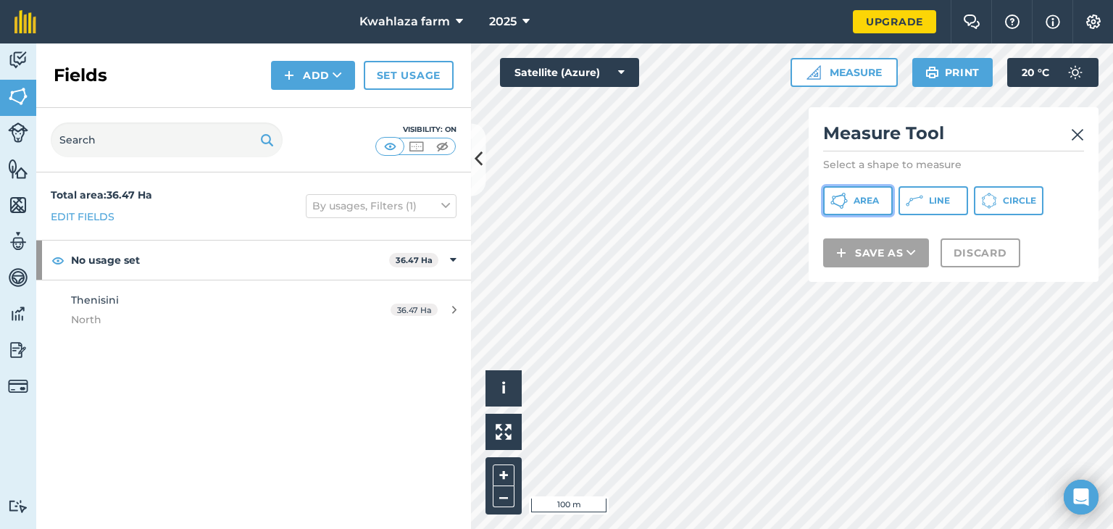
click at [855, 197] on span "Area" at bounding box center [866, 201] width 25 height 12
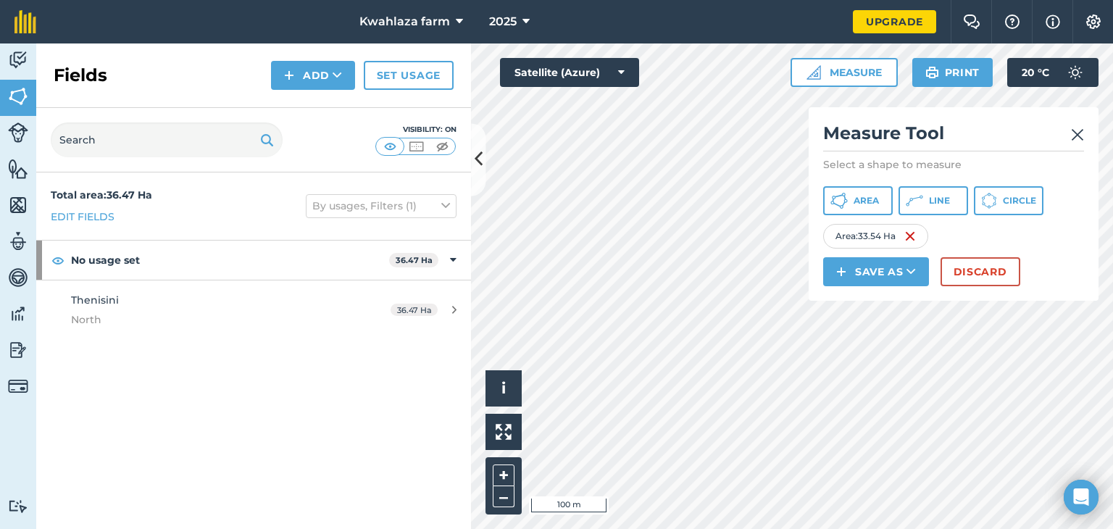
click at [652, 528] on html "Kwahlaza farm 2025 Upgrade Farm Chat Help Info Settings Map printing is not ava…" at bounding box center [556, 264] width 1113 height 529
click at [881, 231] on div "Click to start drawing i © 2025 TomTom, Microsoft 100 m + – Satellite (Azure) M…" at bounding box center [792, 286] width 642 height 486
click at [445, 263] on div "Activity Fields Livestock Features Maps Team Vehicles Data Reporting Billing Tu…" at bounding box center [556, 286] width 1113 height 486
click at [644, 528] on html "Kwahlaza farm 2025 Upgrade Farm Chat Help Info Settings Map printing is not ava…" at bounding box center [556, 264] width 1113 height 529
click at [371, 294] on div "Activity Fields Livestock Features Maps Team Vehicles Data Reporting Billing Tu…" at bounding box center [556, 286] width 1113 height 486
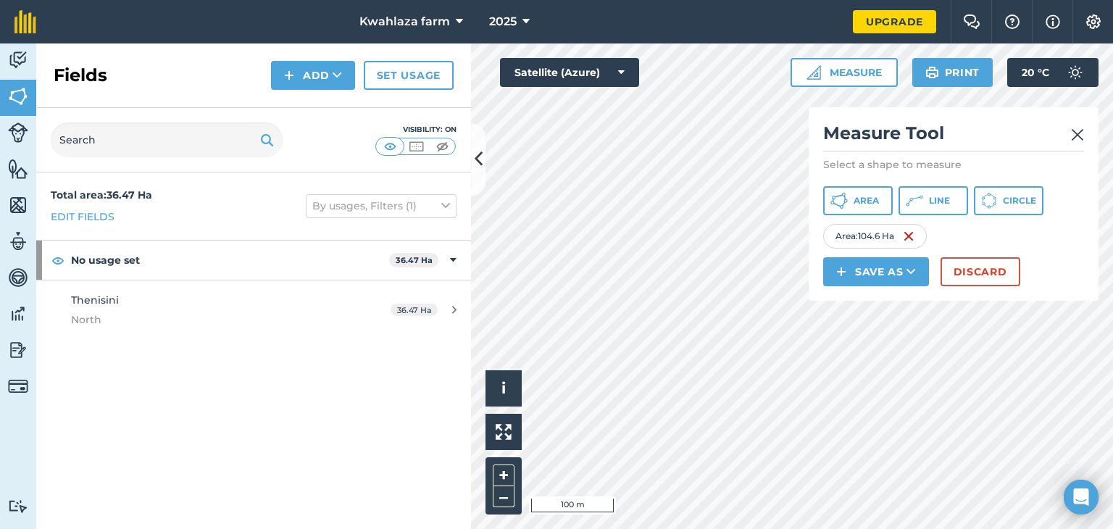
drag, startPoint x: 371, startPoint y: 294, endPoint x: 958, endPoint y: 228, distance: 590.0
click at [958, 228] on div "Click to start drawing i © 2025 TomTom, Microsoft 100 m + – Satellite (Azure) M…" at bounding box center [792, 286] width 642 height 486
click at [885, 268] on button "Save as" at bounding box center [876, 271] width 106 height 29
click at [878, 302] on link "Field" at bounding box center [876, 304] width 101 height 32
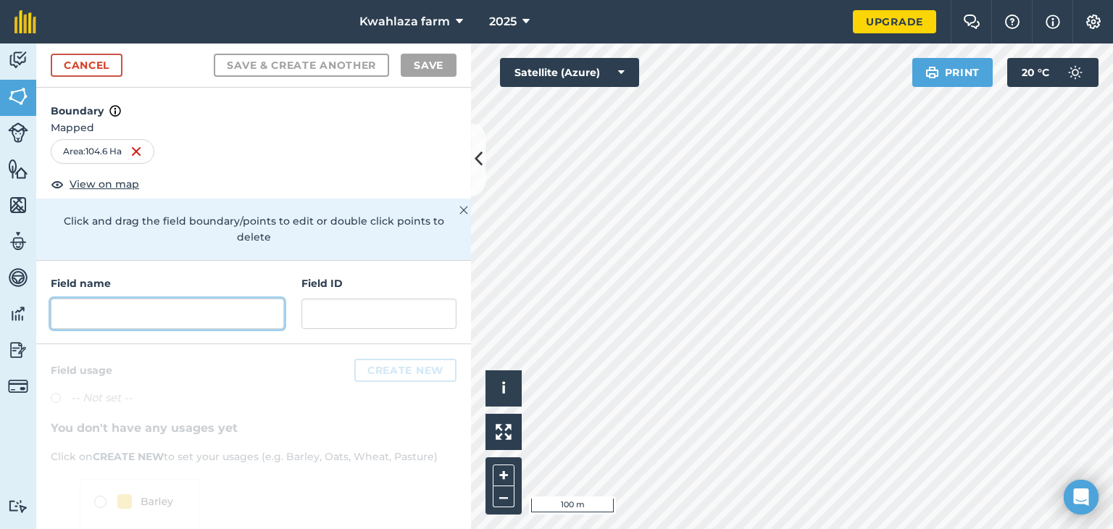
click at [128, 315] on input "text" at bounding box center [167, 314] width 233 height 30
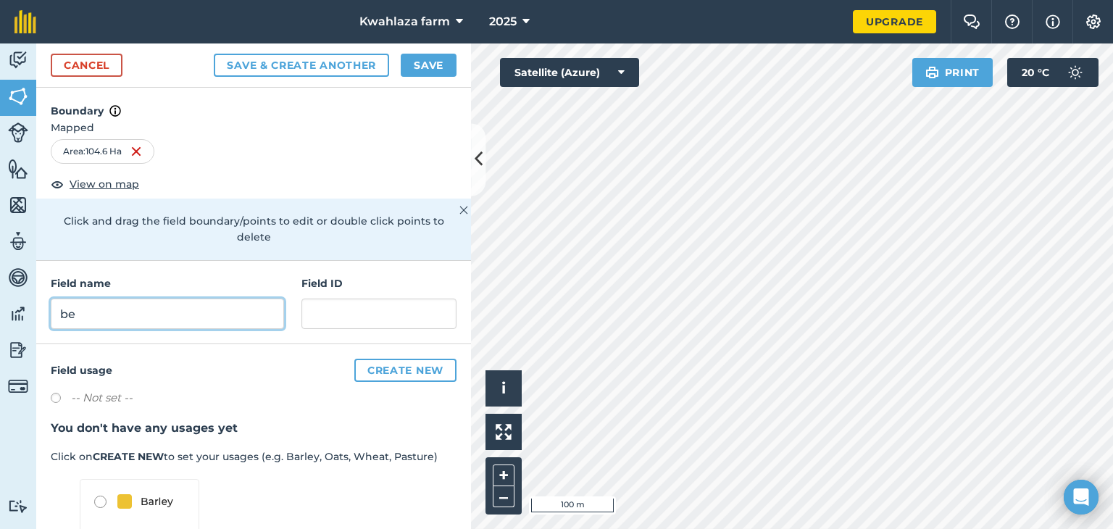
type input "b"
type input "s"
type input "South side"
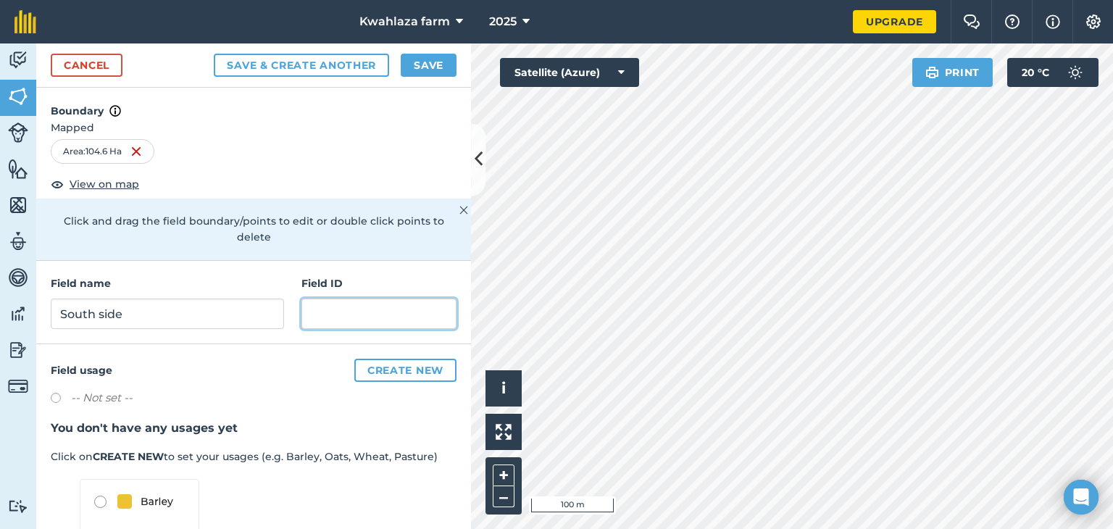
click at [343, 307] on input "text" at bounding box center [379, 314] width 155 height 30
type input "N"
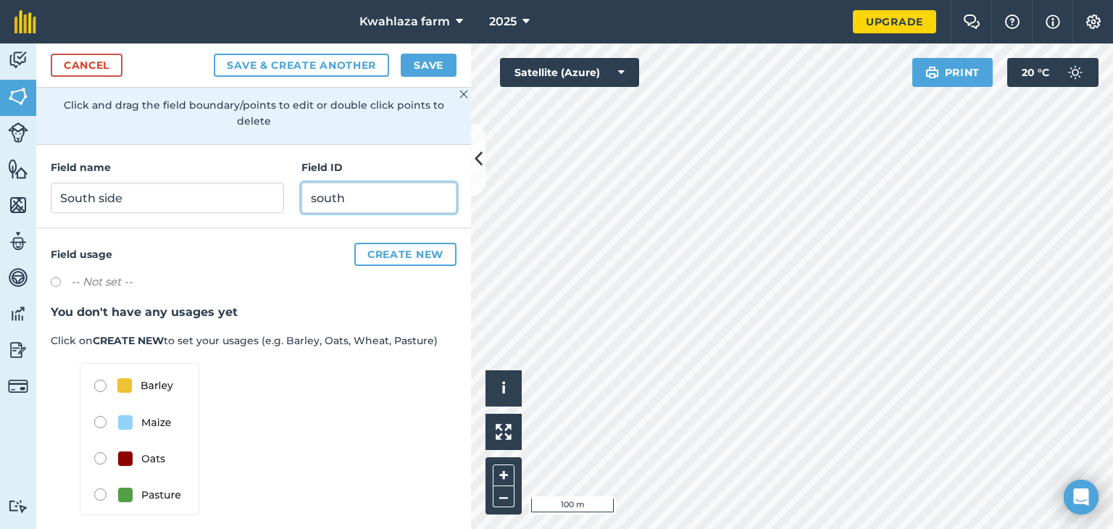
scroll to position [128, 0]
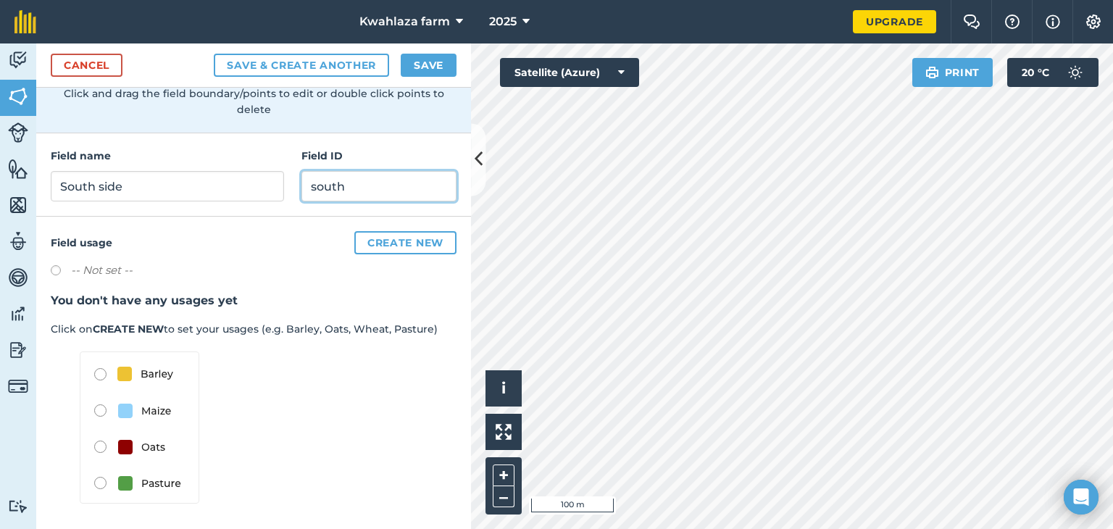
type input "south"
click at [99, 479] on img at bounding box center [140, 428] width 120 height 152
click at [404, 244] on button "Create new" at bounding box center [405, 242] width 102 height 23
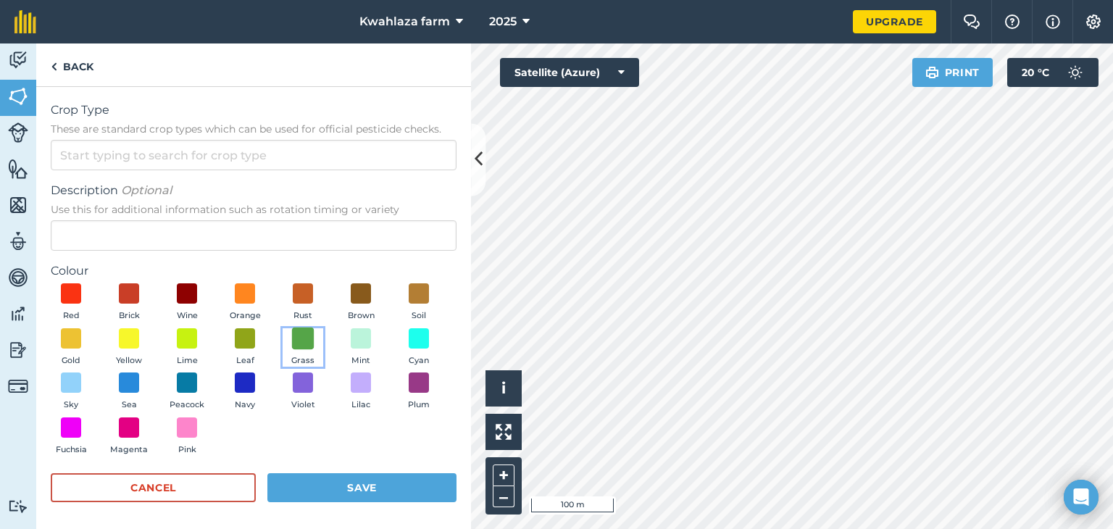
click at [315, 339] on span at bounding box center [303, 338] width 22 height 22
click at [339, 478] on button "Save" at bounding box center [361, 487] width 189 height 29
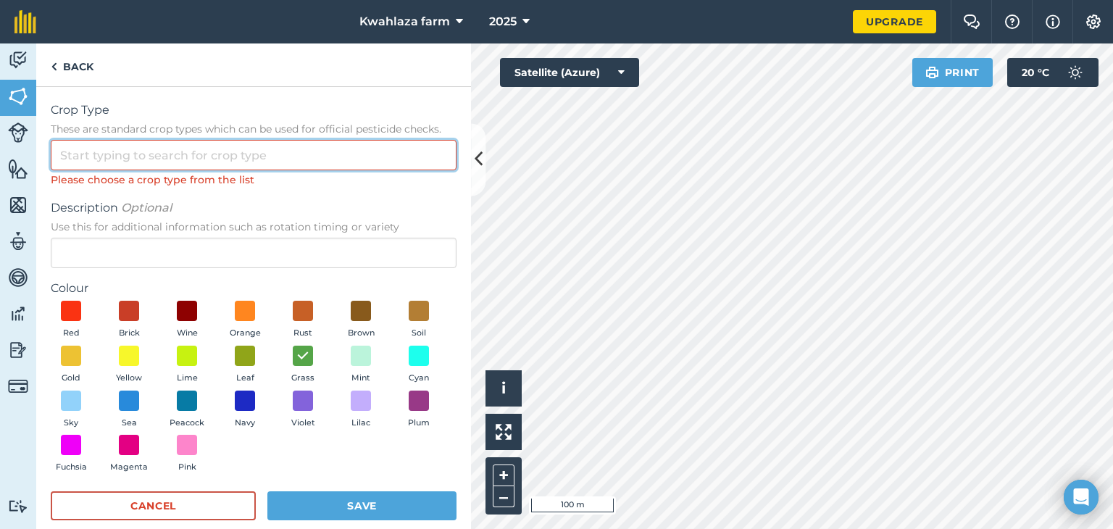
click at [146, 162] on input "Crop Type These are standard crop types which can be used for official pesticid…" at bounding box center [254, 155] width 406 height 30
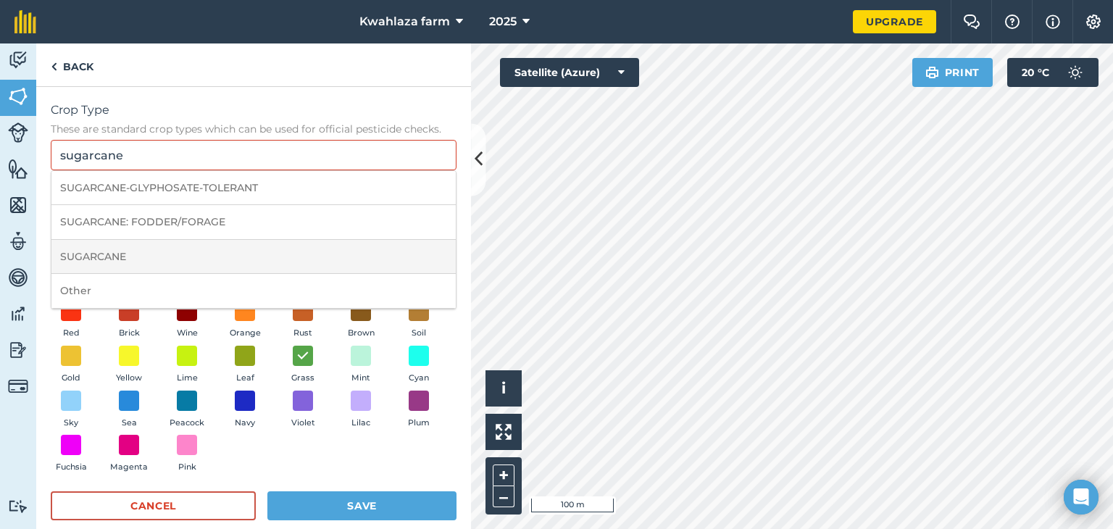
click at [103, 256] on li "SUGARCANE" at bounding box center [253, 257] width 404 height 34
type input "SUGARCANE"
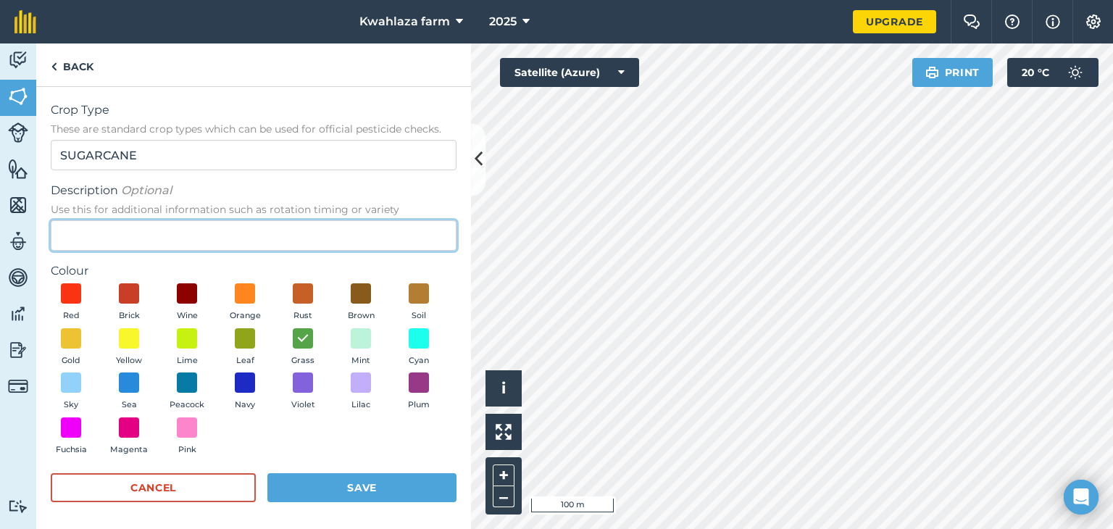
click at [110, 236] on input "Description Optional Use this for additional information such as rotation timin…" at bounding box center [254, 235] width 406 height 30
type input "no"
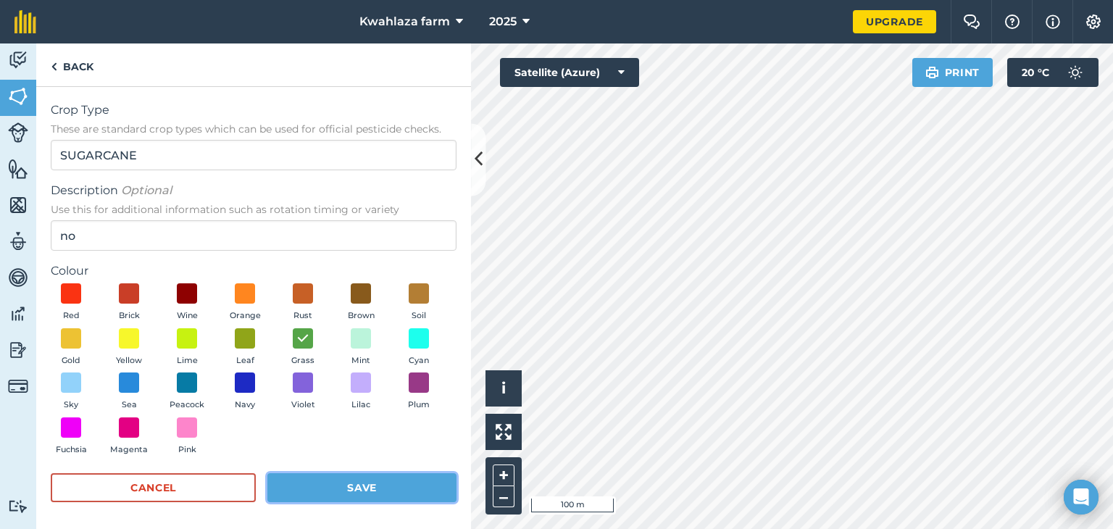
click at [344, 484] on button "Save" at bounding box center [361, 487] width 189 height 29
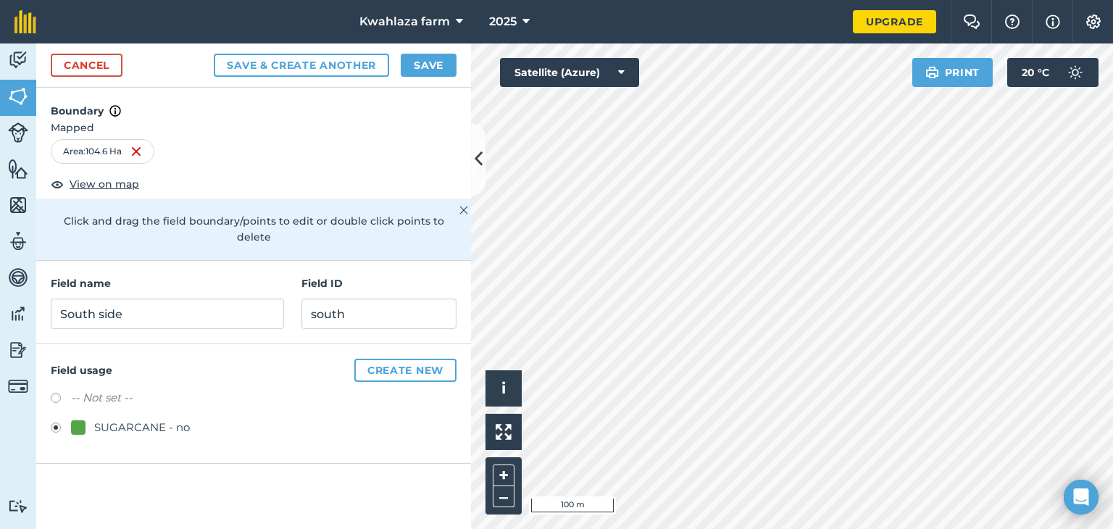
scroll to position [0, 0]
click at [414, 359] on button "Create new" at bounding box center [405, 370] width 102 height 23
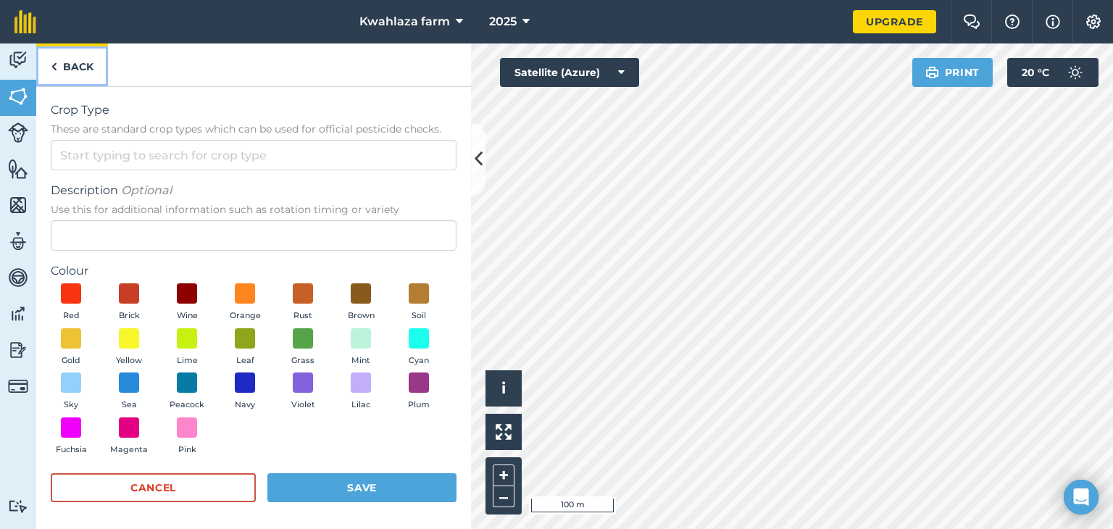
click at [52, 67] on img at bounding box center [54, 66] width 7 height 17
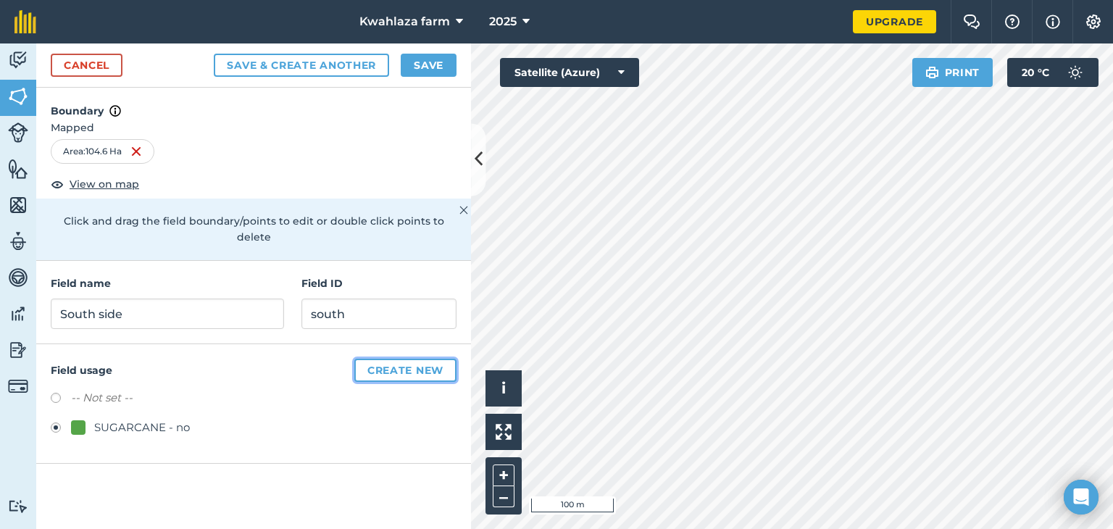
click at [381, 359] on button "Create new" at bounding box center [405, 370] width 102 height 23
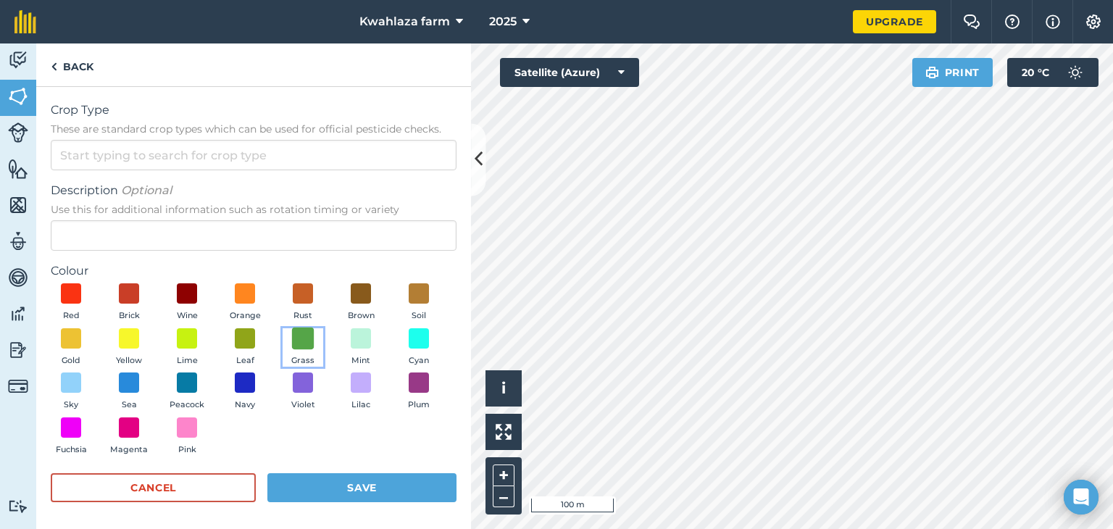
click at [315, 338] on span at bounding box center [303, 338] width 22 height 22
click at [357, 483] on button "Save" at bounding box center [361, 487] width 189 height 29
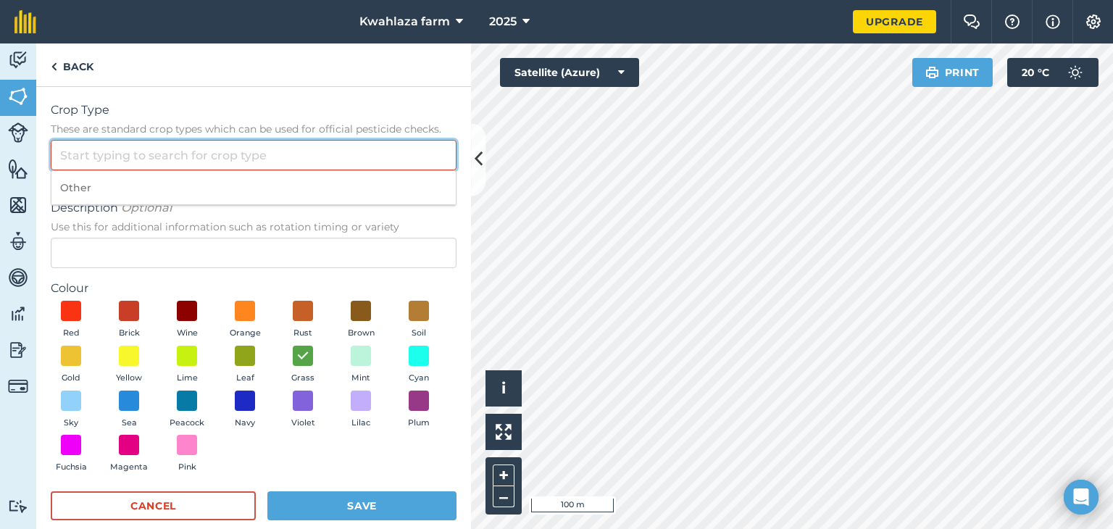
click at [126, 155] on input "Crop Type These are standard crop types which can be used for official pesticid…" at bounding box center [254, 155] width 406 height 30
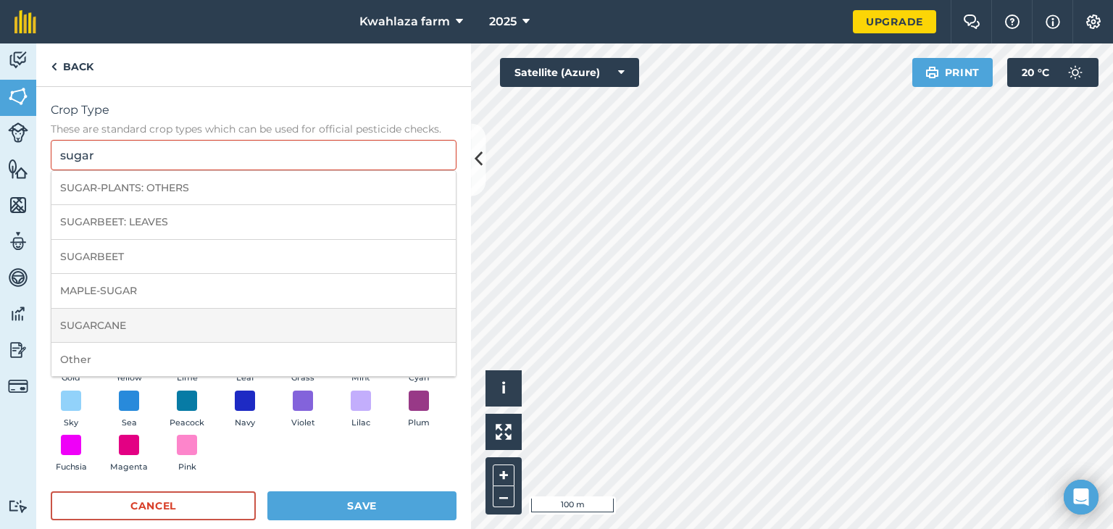
click at [110, 333] on li "SUGARCANE" at bounding box center [253, 326] width 404 height 34
type input "SUGARCANE"
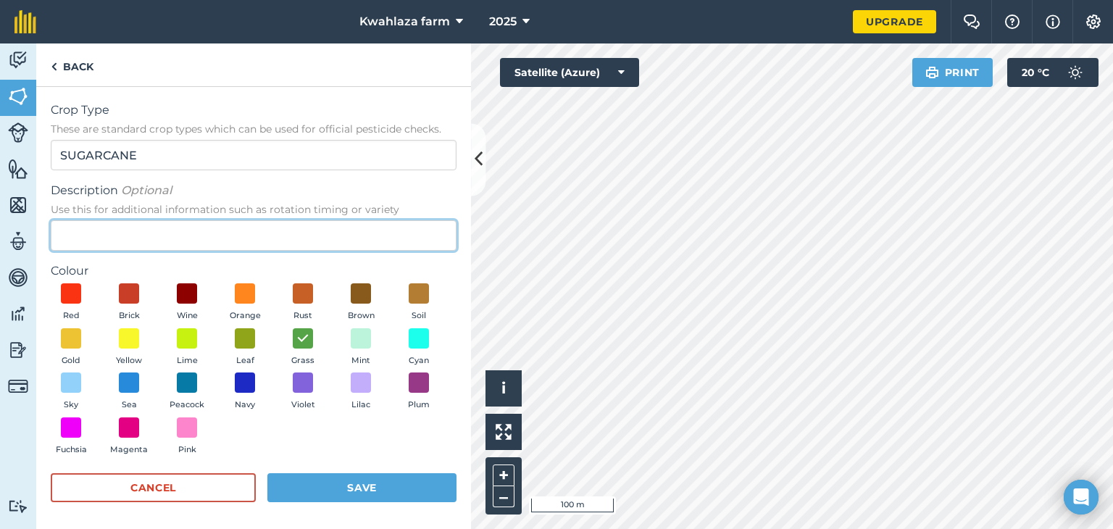
click at [134, 223] on input "Description Optional Use this for additional information such as rotation timin…" at bounding box center [254, 235] width 406 height 30
type input "no"
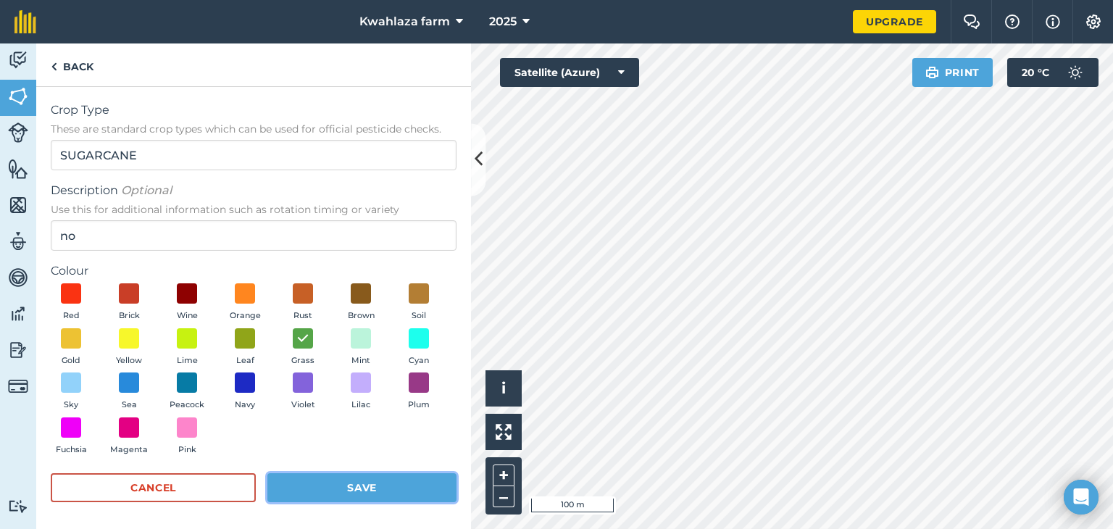
click at [344, 489] on button "Save" at bounding box center [361, 487] width 189 height 29
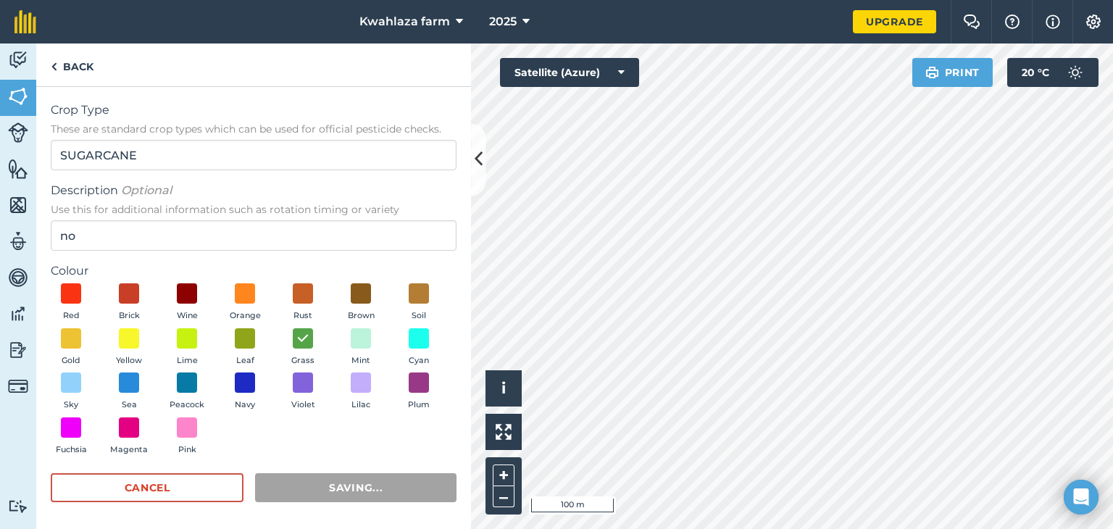
radio input "false"
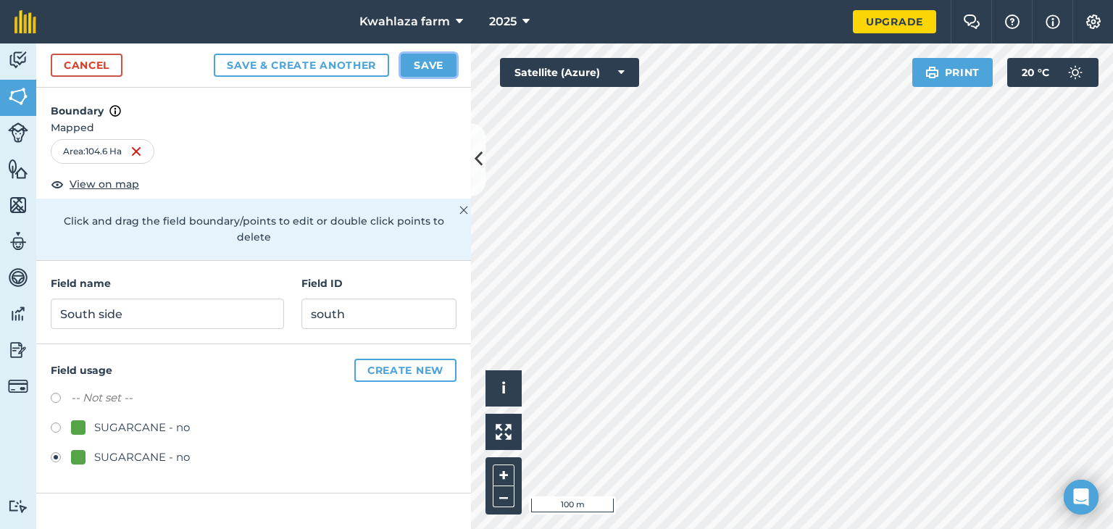
click at [430, 68] on button "Save" at bounding box center [429, 65] width 56 height 23
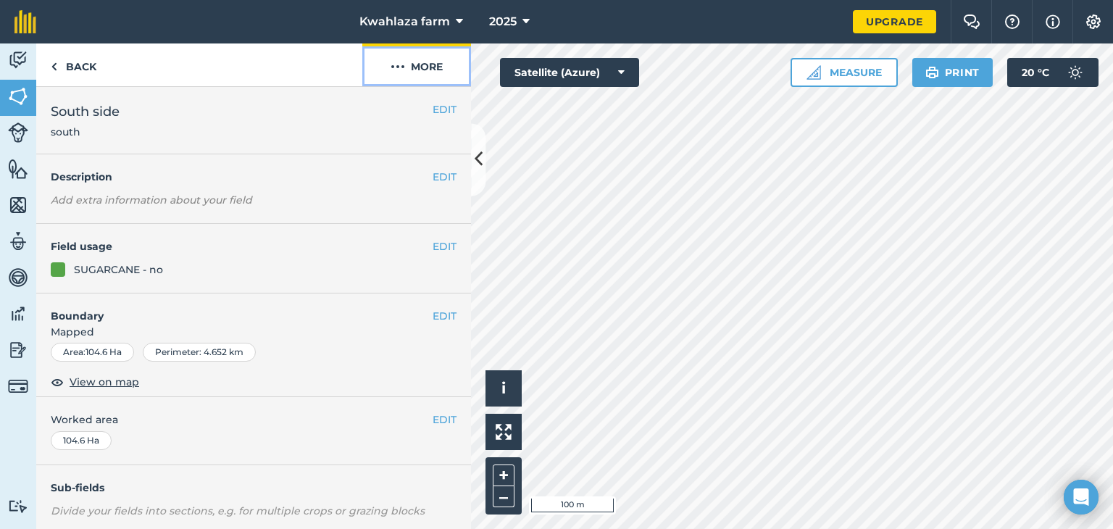
click at [429, 65] on button "More" at bounding box center [416, 64] width 109 height 43
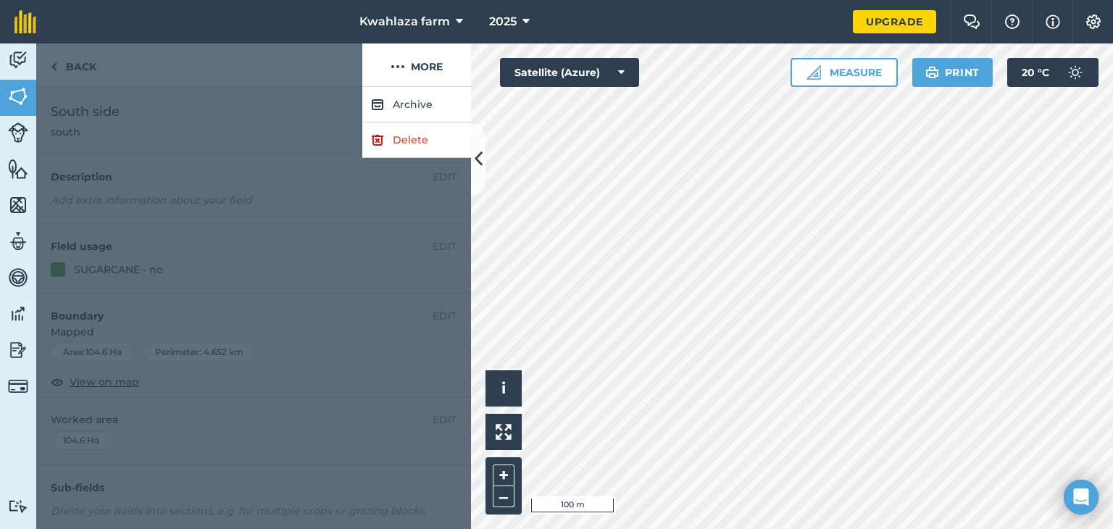
click at [384, 218] on div at bounding box center [253, 308] width 435 height 442
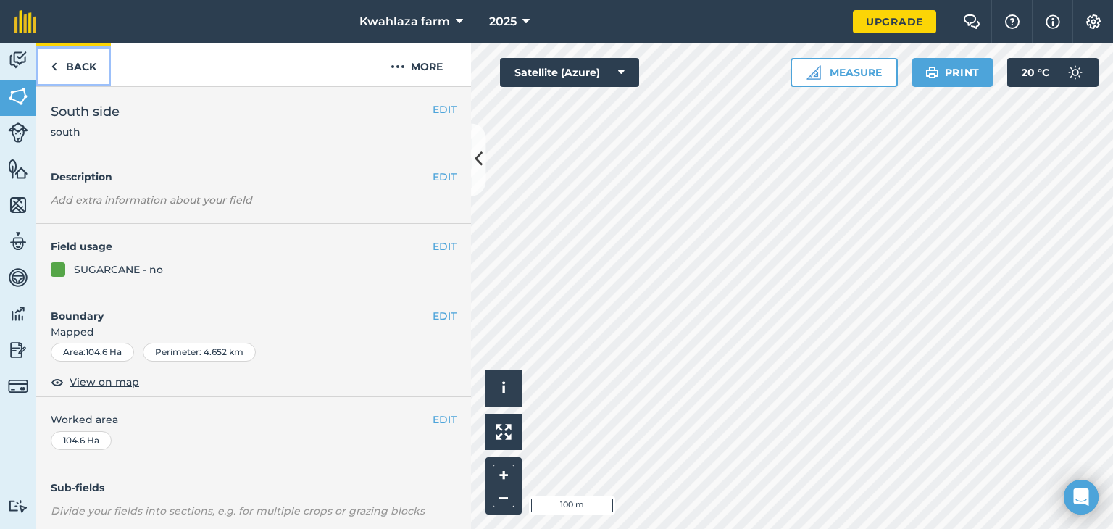
click at [57, 73] on link "Back" at bounding box center [73, 64] width 75 height 43
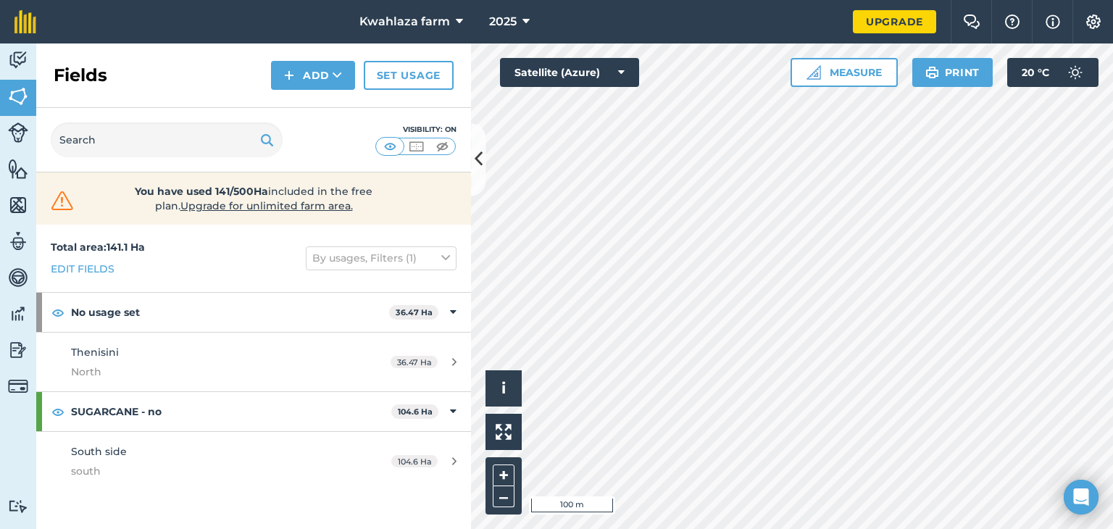
click at [57, 73] on h2 "Fields" at bounding box center [81, 75] width 54 height 23
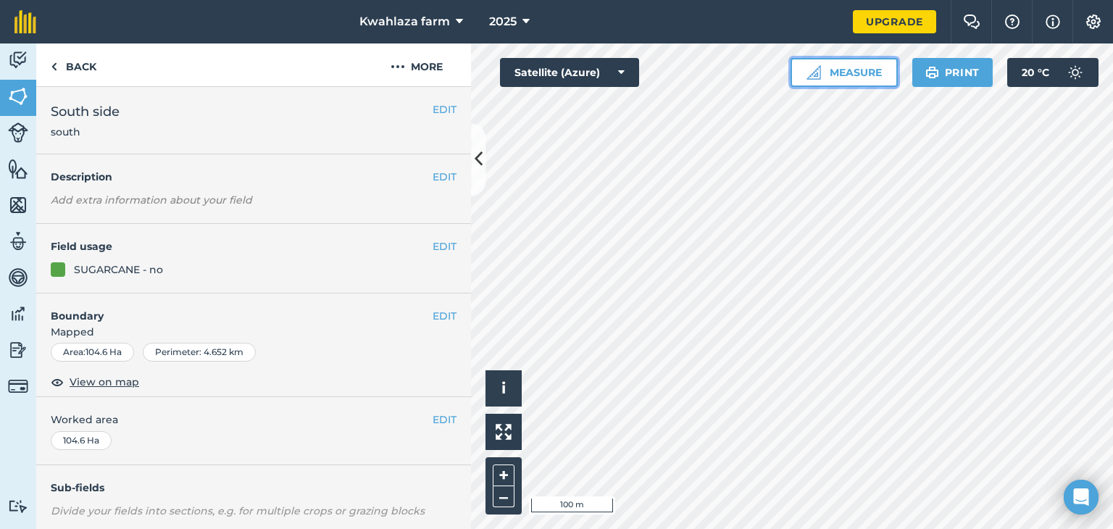
click at [866, 77] on button "Measure" at bounding box center [844, 72] width 107 height 29
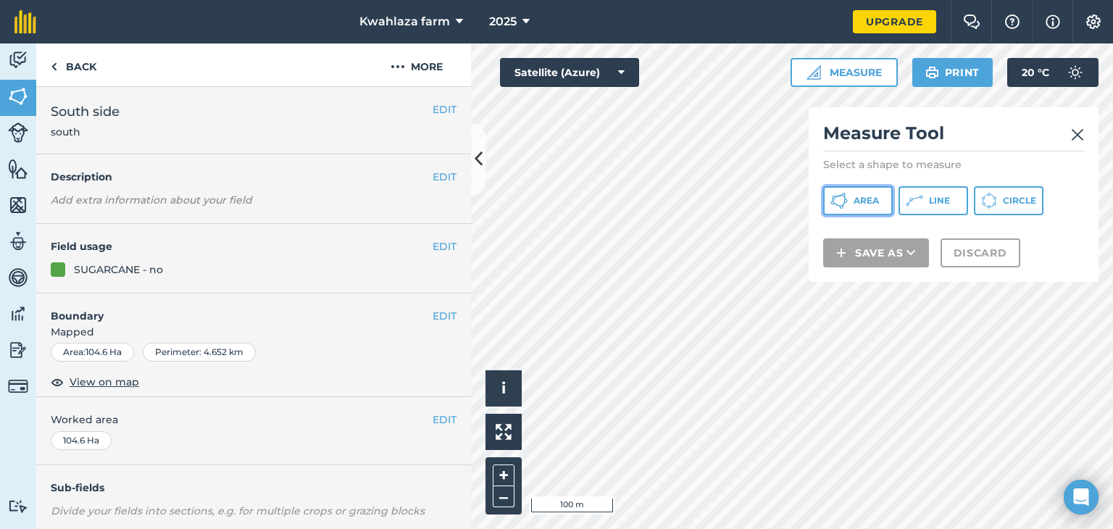
click at [865, 199] on span "Area" at bounding box center [866, 201] width 25 height 12
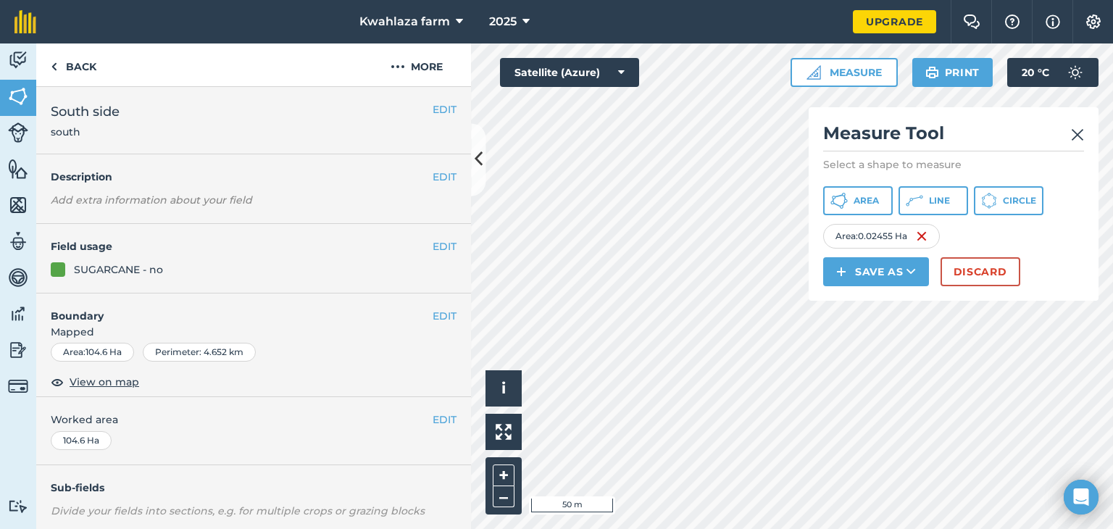
click at [535, 72] on div "Click to start drawing i © 2025 TomTom, Microsoft 50 m + – Satellite (Azure) Me…" at bounding box center [792, 286] width 642 height 486
click at [510, 494] on button "–" at bounding box center [504, 496] width 22 height 21
click at [881, 291] on div "Click to start drawing i © 2025 TomTom, Microsoft 100 m + – Satellite (Azure) M…" at bounding box center [792, 286] width 642 height 486
click at [879, 265] on button "Save as" at bounding box center [876, 271] width 106 height 29
click at [876, 303] on link "Field" at bounding box center [876, 304] width 101 height 32
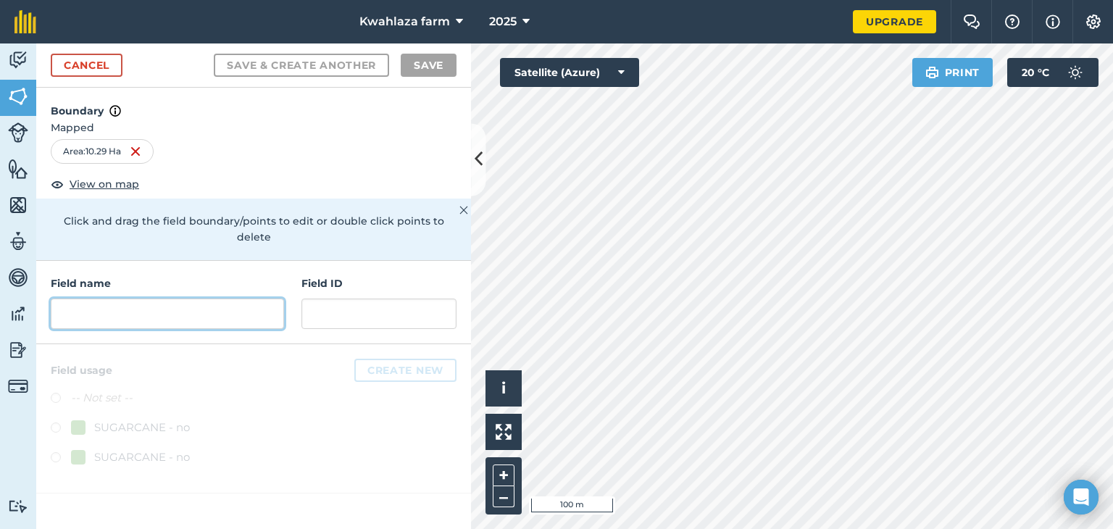
click at [99, 299] on input "text" at bounding box center [167, 314] width 233 height 30
type input "l"
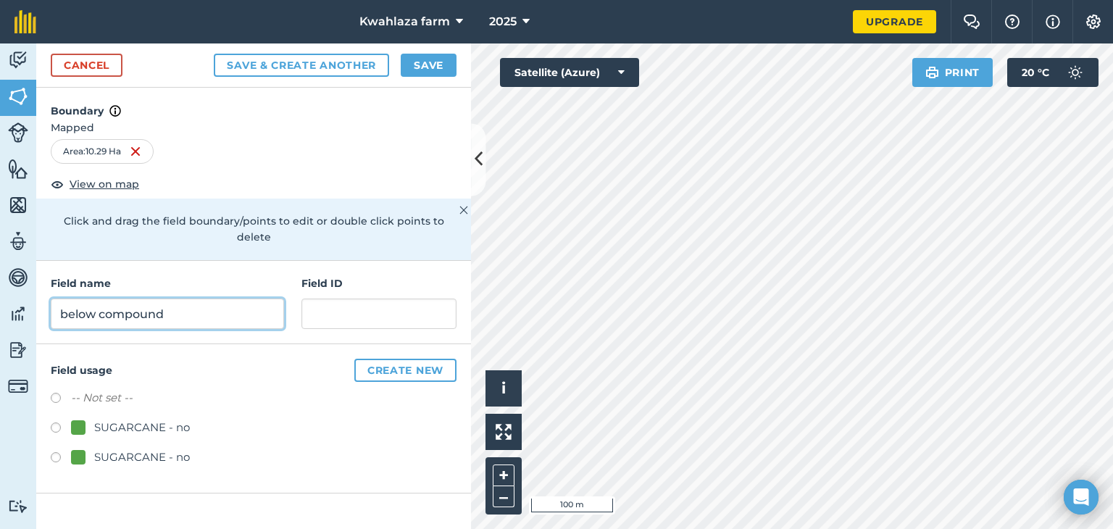
type input "below compound"
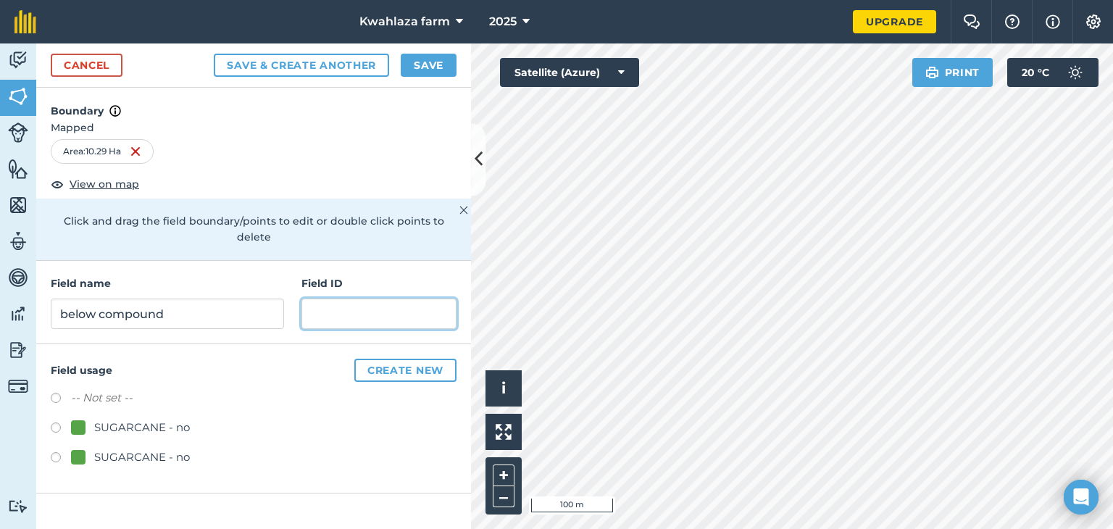
click at [328, 299] on input "text" at bounding box center [379, 314] width 155 height 30
type input "east"
click at [432, 68] on button "Save" at bounding box center [429, 65] width 56 height 23
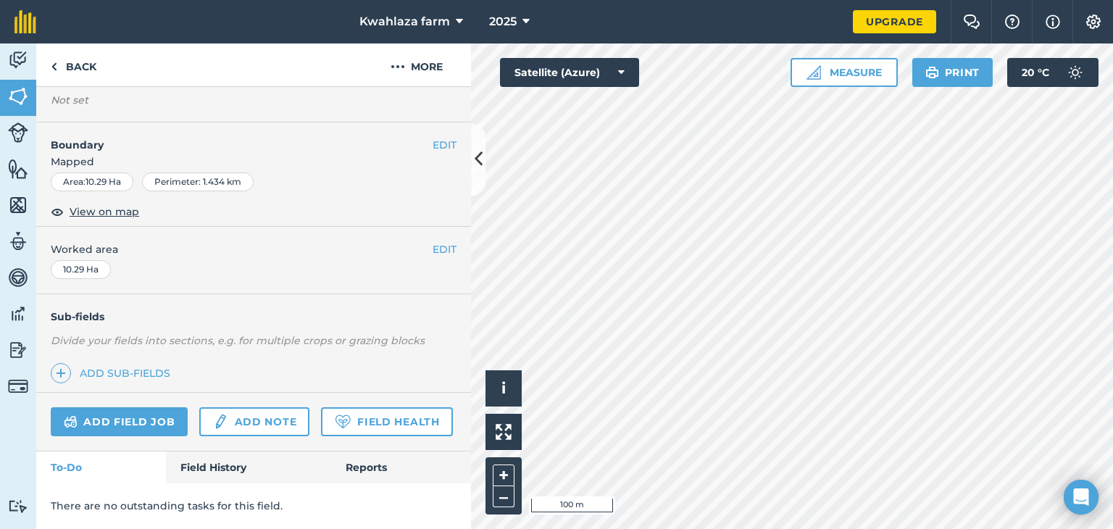
scroll to position [207, 0]
click at [209, 471] on link "Field History" at bounding box center [248, 468] width 165 height 32
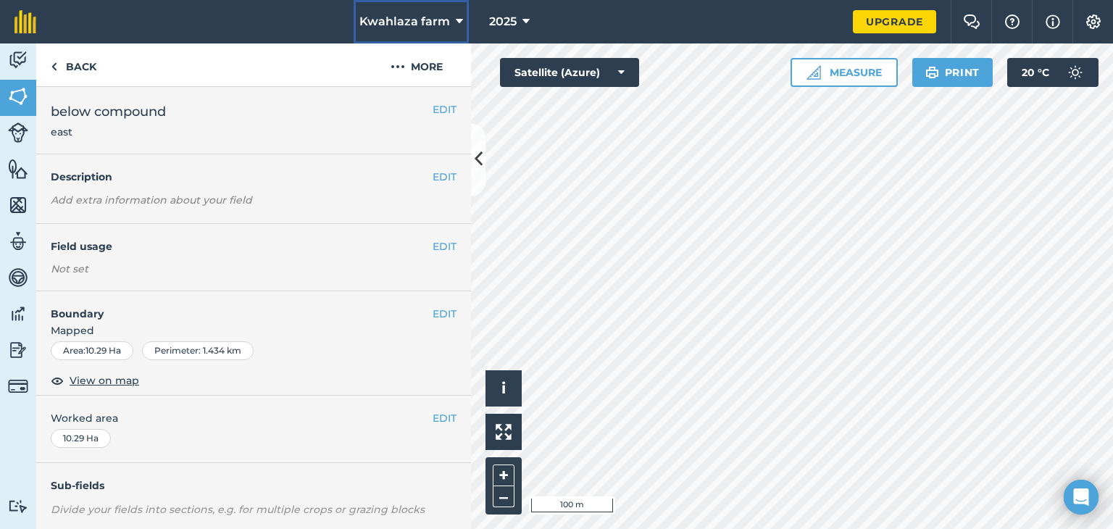
click at [457, 18] on icon at bounding box center [459, 21] width 7 height 17
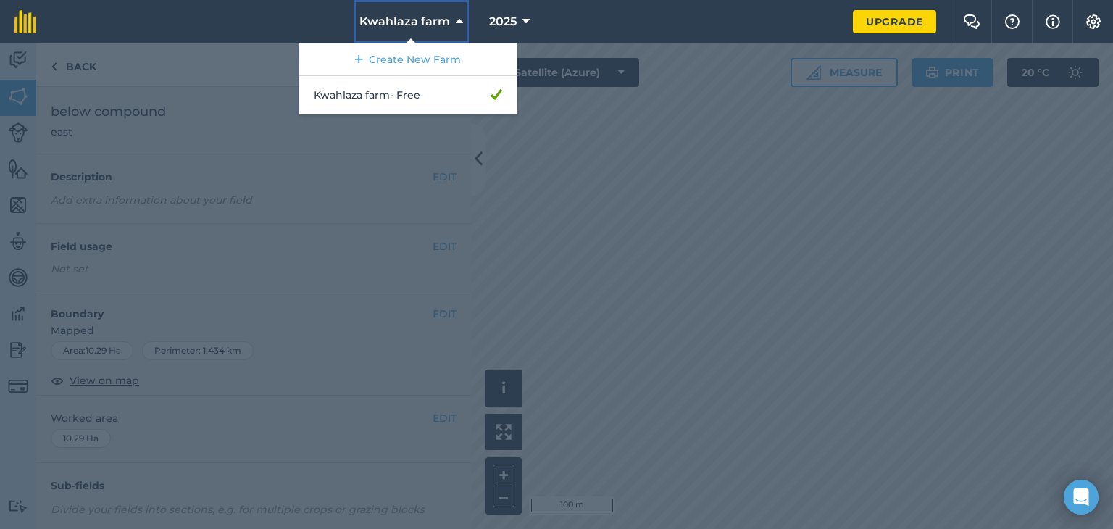
click at [457, 18] on icon at bounding box center [459, 21] width 7 height 17
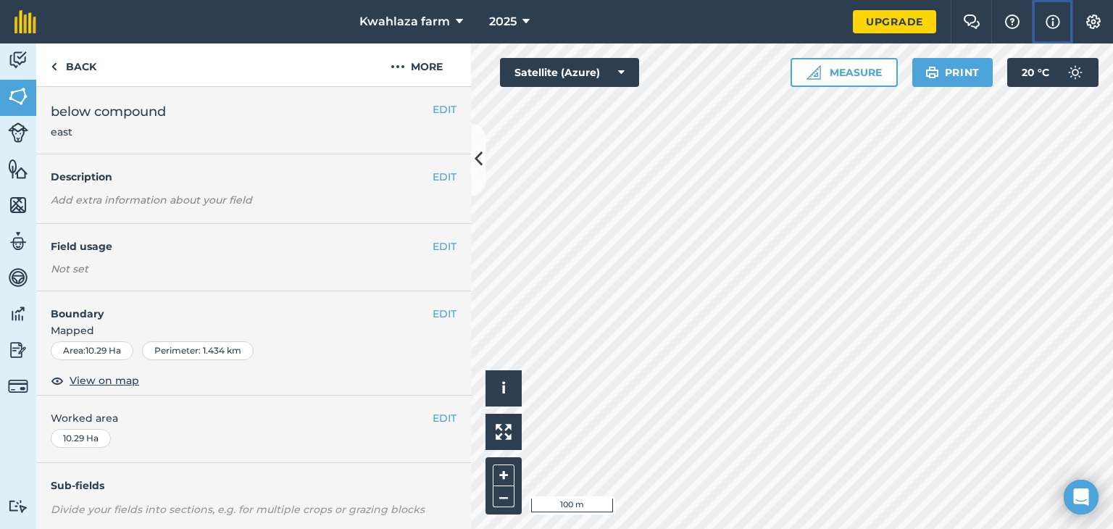
click at [1055, 20] on img at bounding box center [1053, 21] width 14 height 17
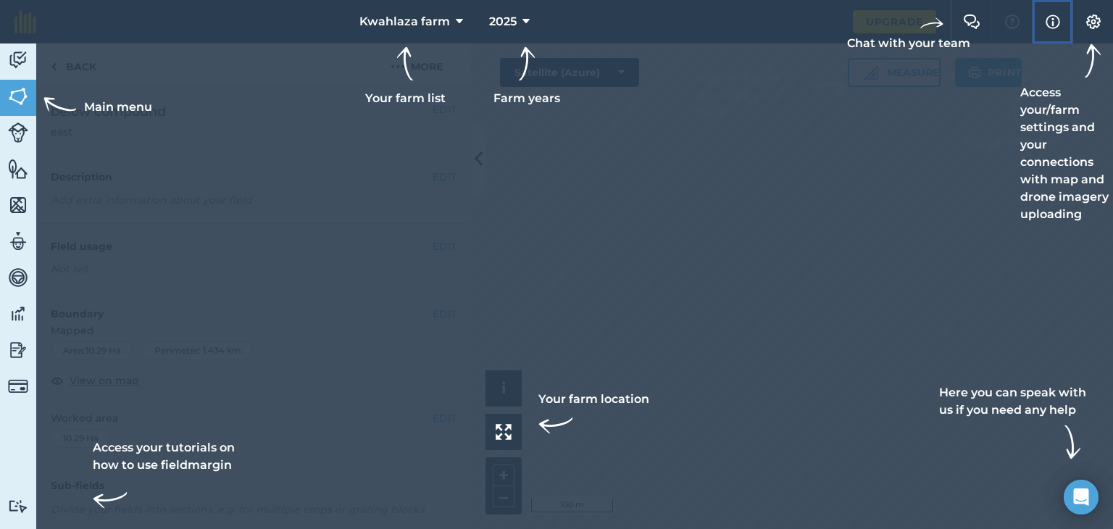
click at [1055, 20] on img at bounding box center [1053, 21] width 14 height 17
click at [20, 171] on img at bounding box center [18, 169] width 20 height 22
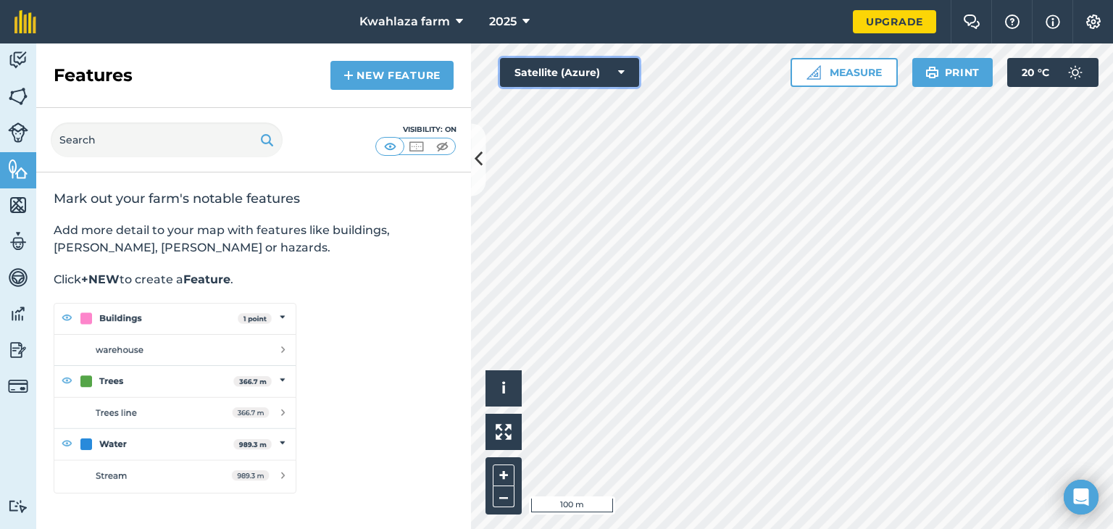
click at [623, 75] on icon at bounding box center [621, 72] width 7 height 14
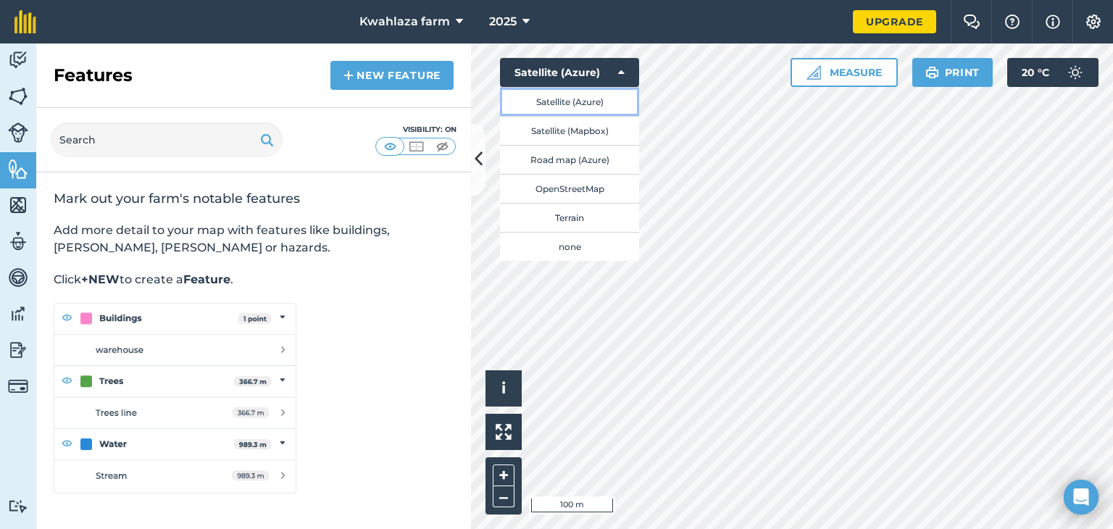
click at [570, 98] on button "Satellite (Azure)" at bounding box center [569, 101] width 139 height 29
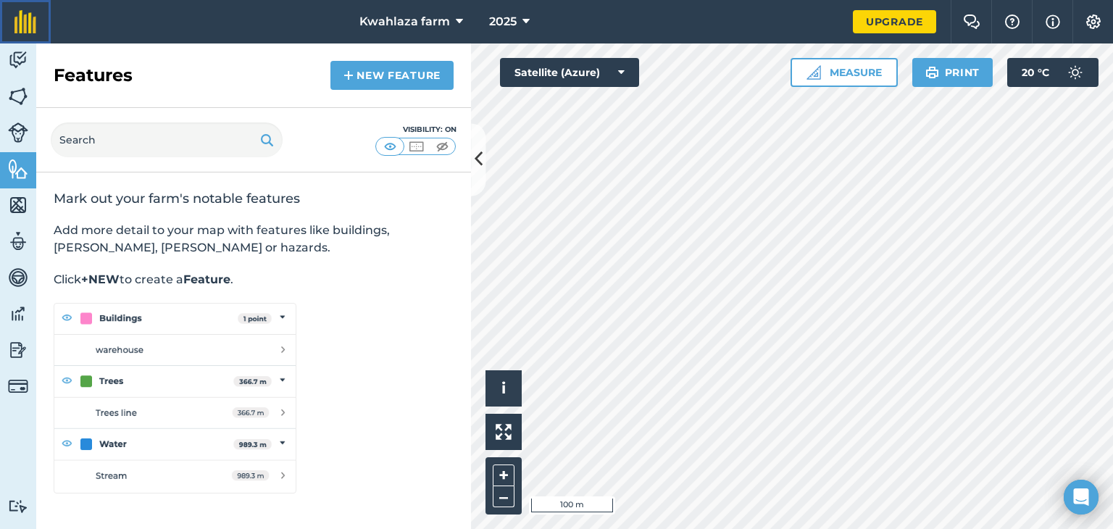
click at [25, 19] on img at bounding box center [25, 21] width 22 height 23
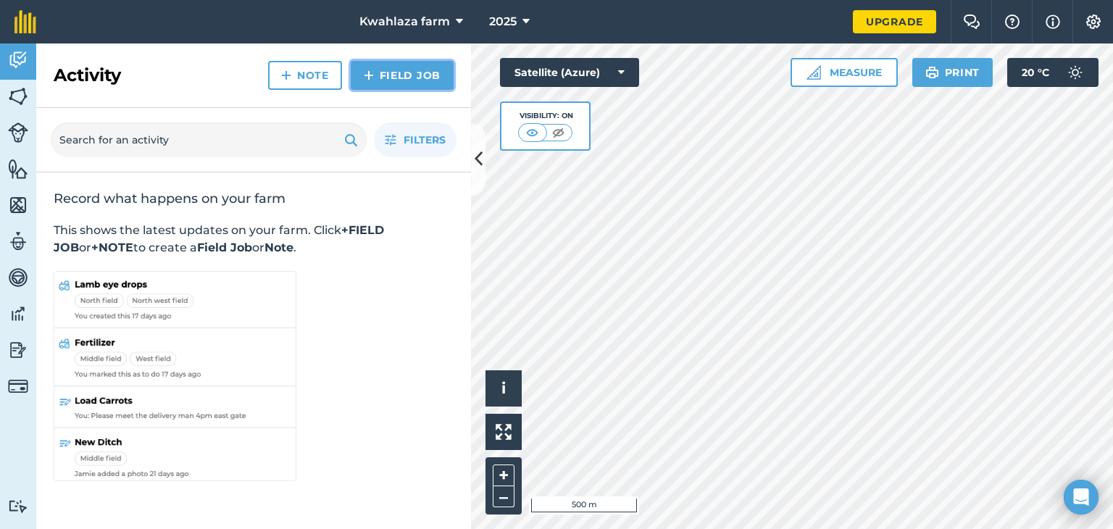
click at [412, 80] on link "Field Job" at bounding box center [402, 75] width 103 height 29
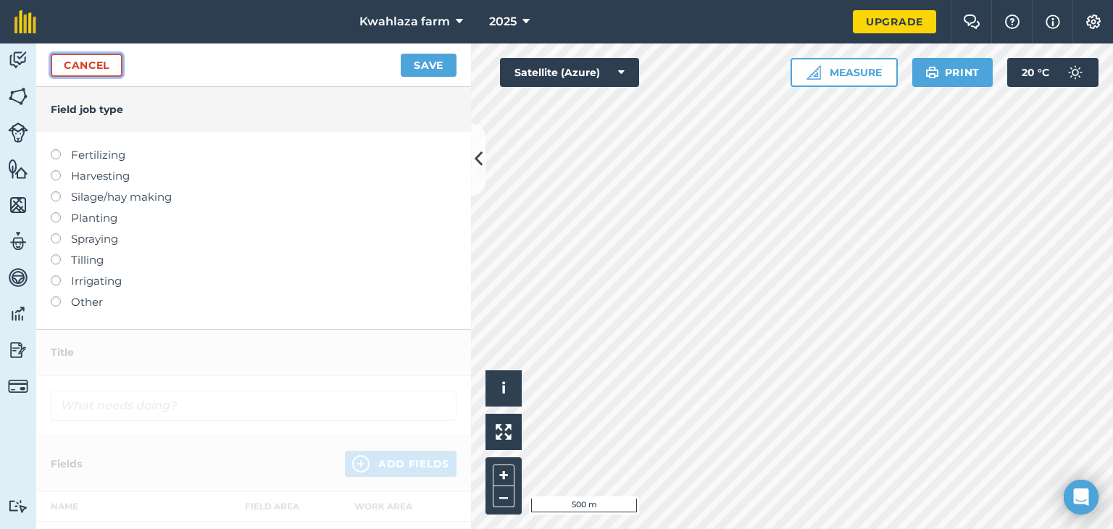
click at [84, 72] on link "Cancel" at bounding box center [87, 65] width 72 height 23
